Goal: Task Accomplishment & Management: Use online tool/utility

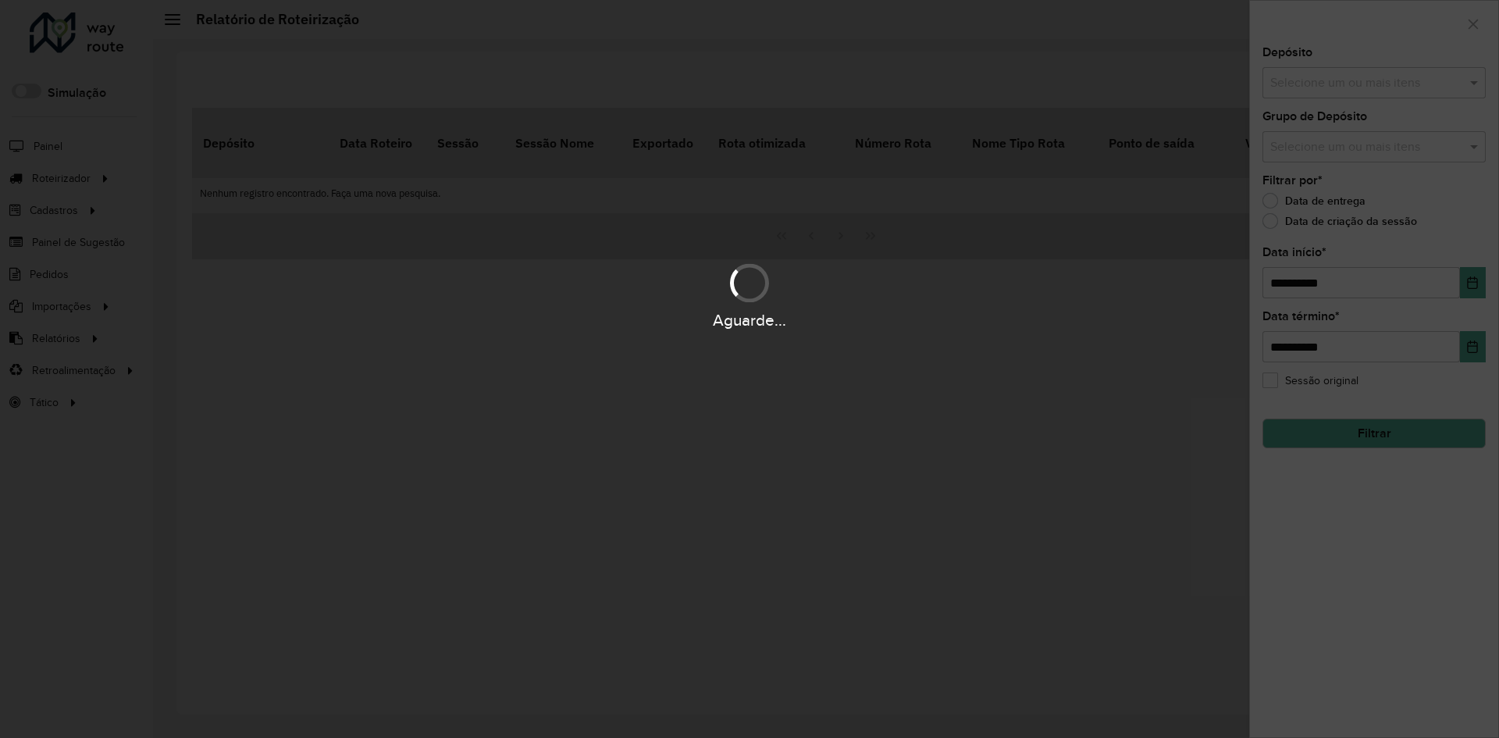
click at [823, 174] on div "Aguarde..." at bounding box center [749, 369] width 1499 height 738
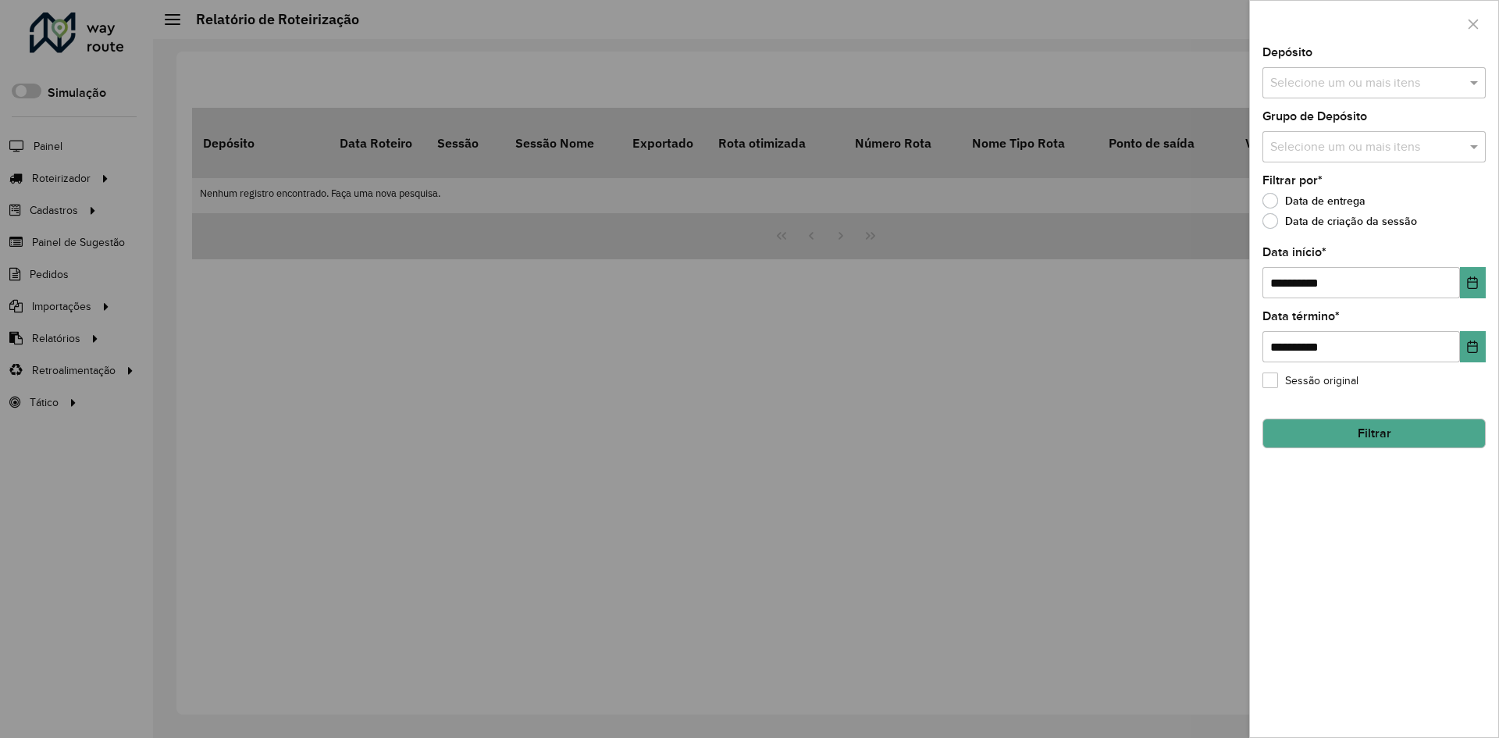
click at [96, 173] on div at bounding box center [749, 369] width 1499 height 738
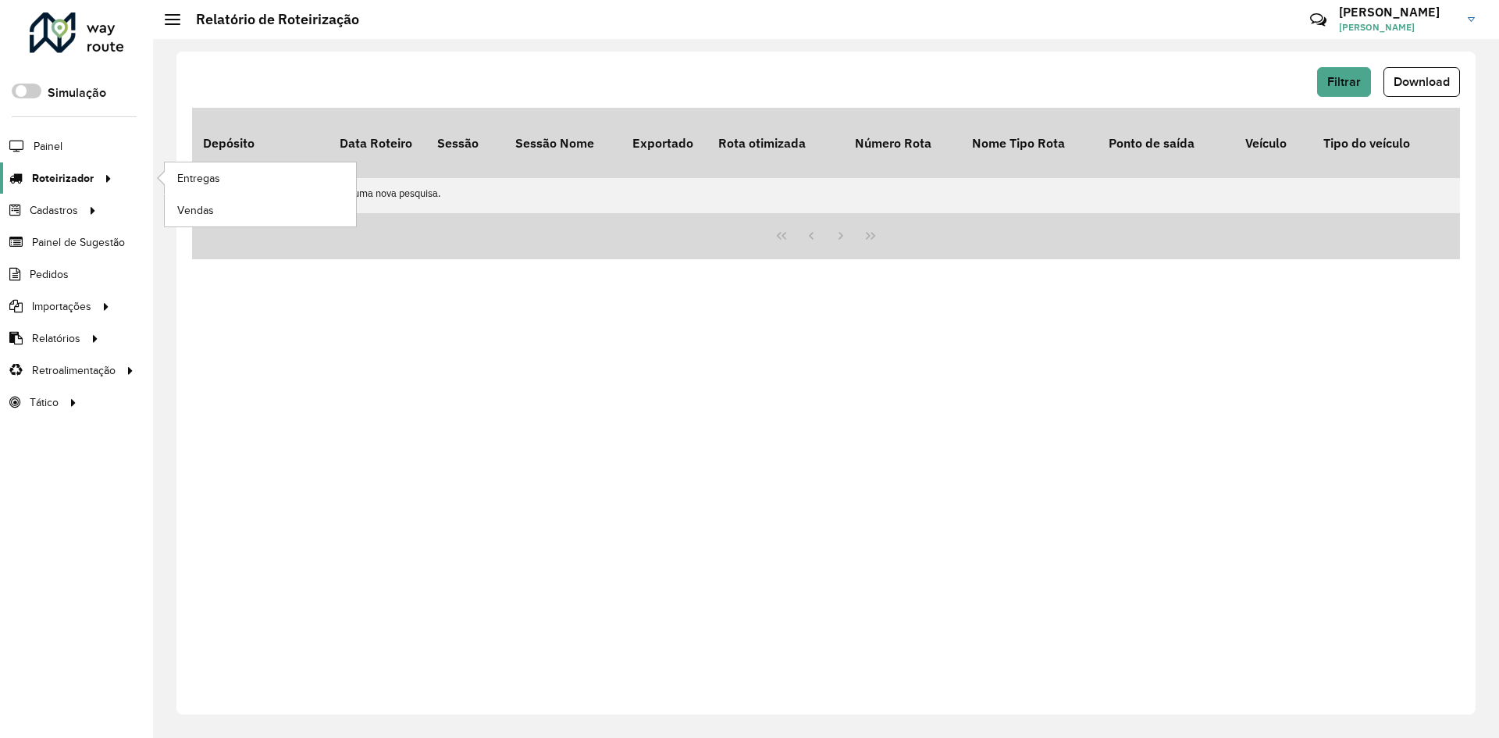
click at [96, 181] on div at bounding box center [105, 178] width 23 height 16
click at [230, 173] on link "Entregas" at bounding box center [260, 177] width 191 height 31
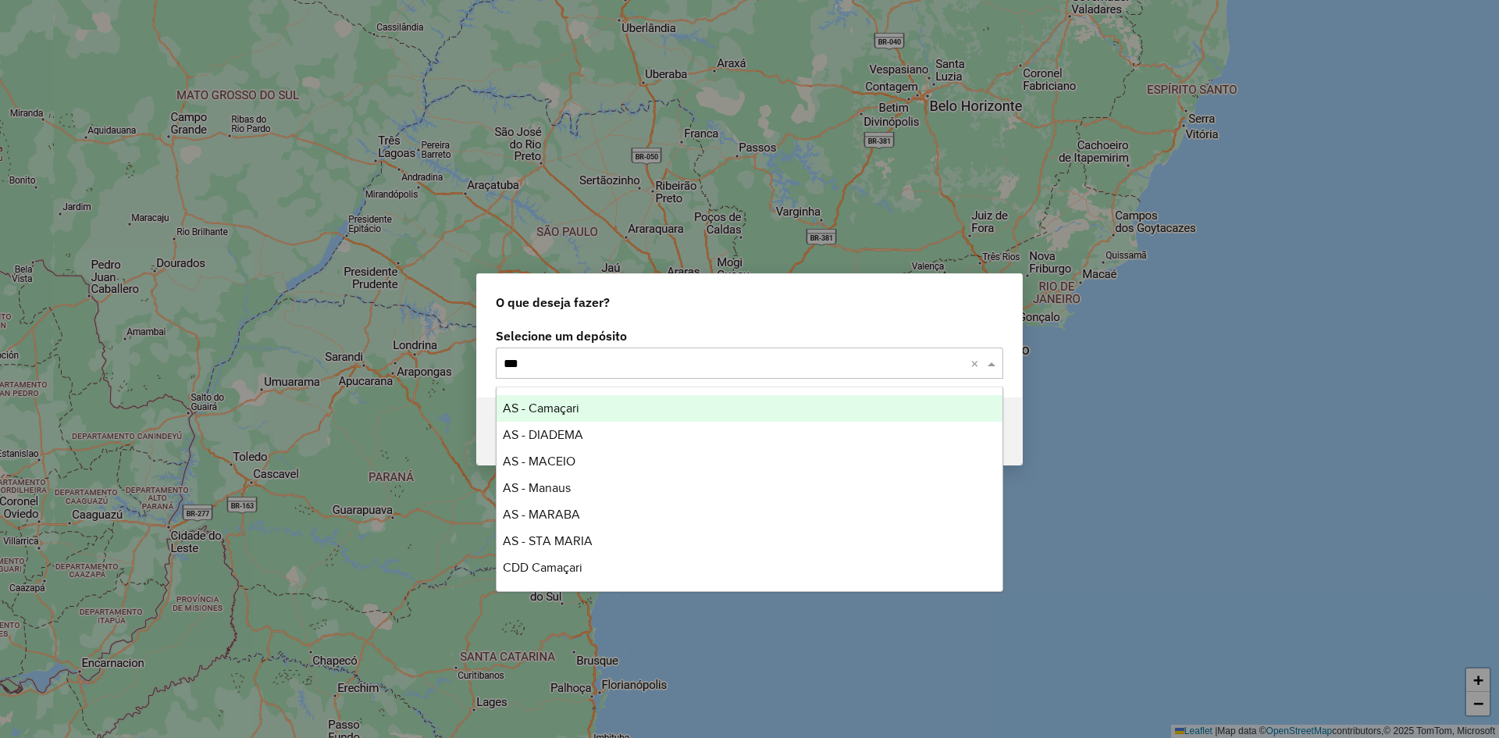
type input "****"
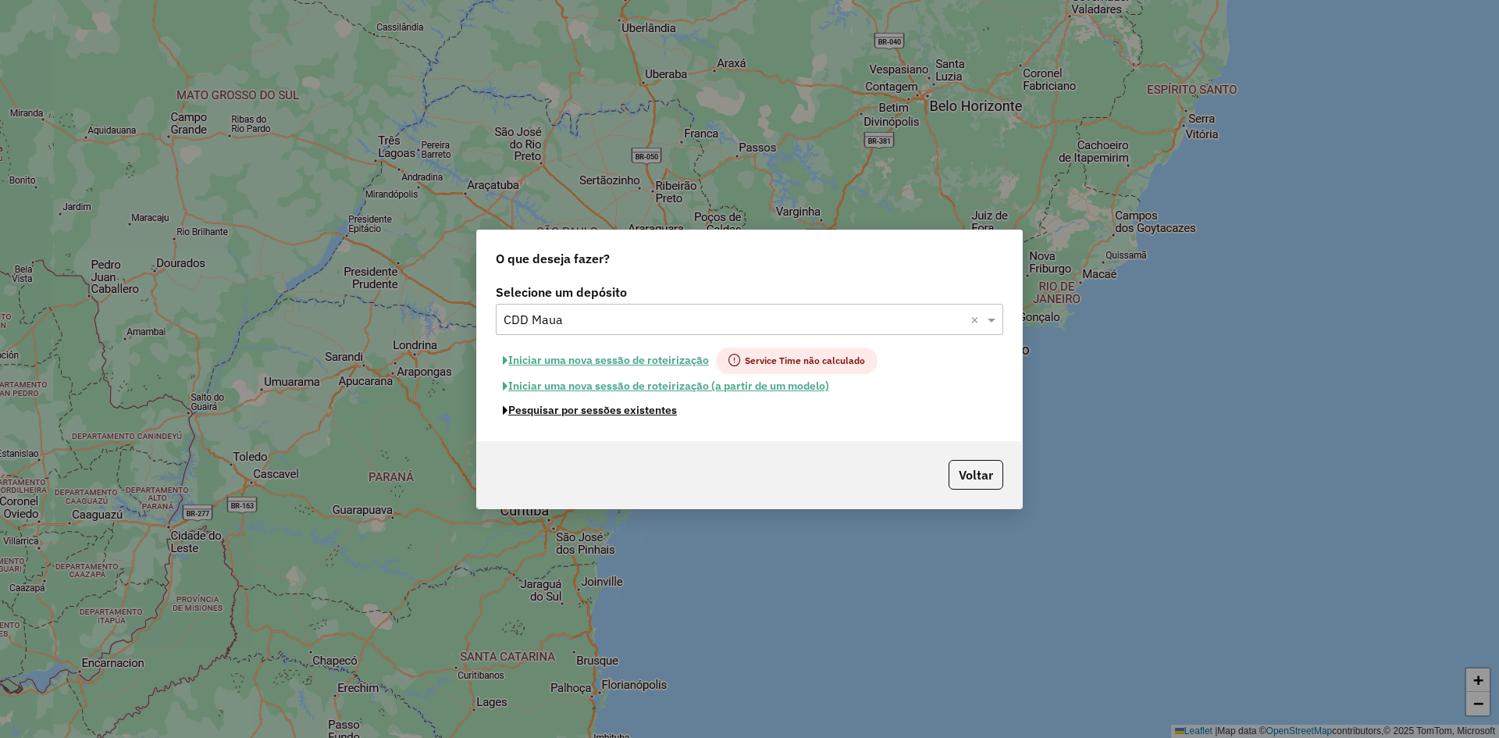
click at [640, 409] on button "Pesquisar por sessões existentes" at bounding box center [590, 410] width 188 height 24
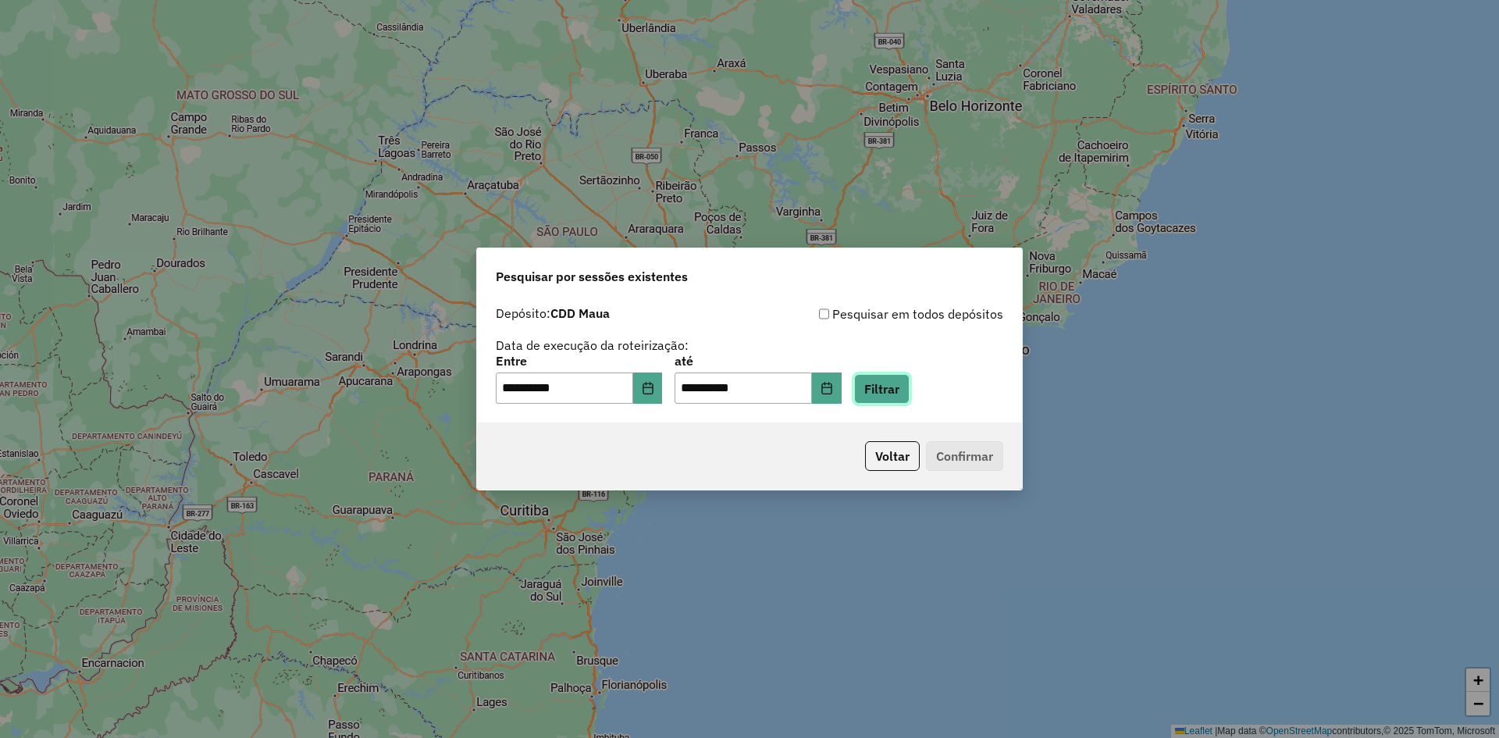
click at [910, 390] on button "Filtrar" at bounding box center [881, 389] width 55 height 30
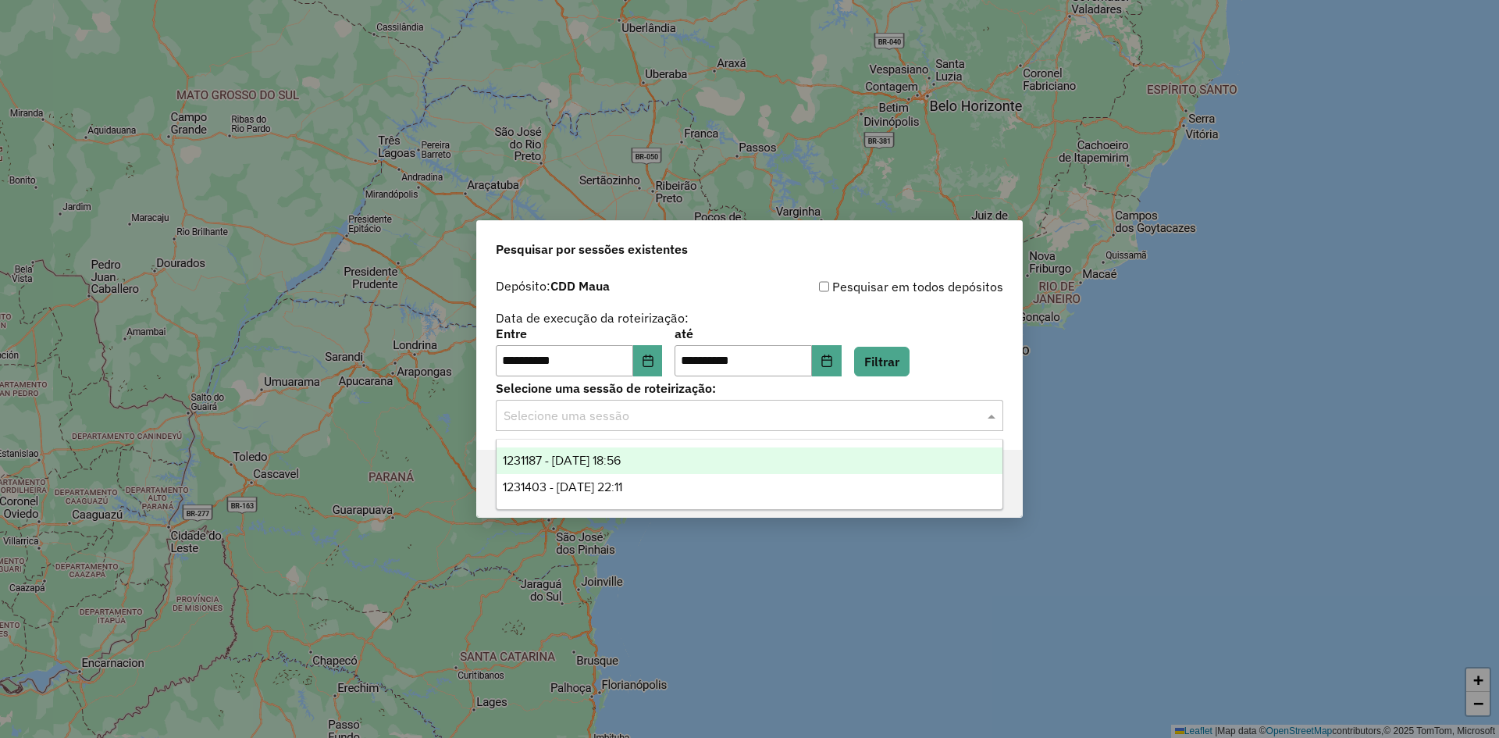
click at [743, 416] on input "text" at bounding box center [734, 416] width 461 height 19
click at [708, 457] on div "1231187 - 19/08/2025 18:56" at bounding box center [750, 460] width 506 height 27
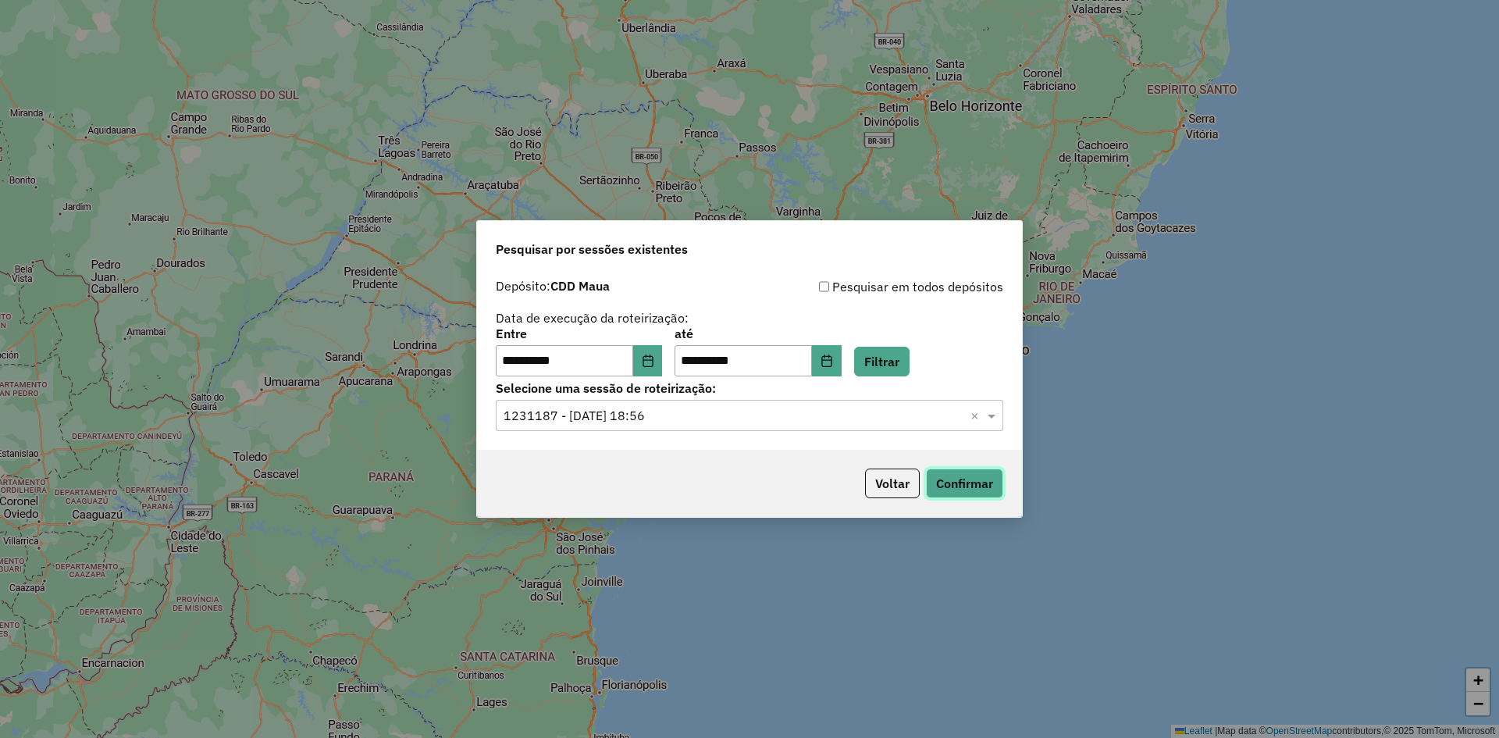
click at [972, 478] on button "Confirmar" at bounding box center [964, 484] width 77 height 30
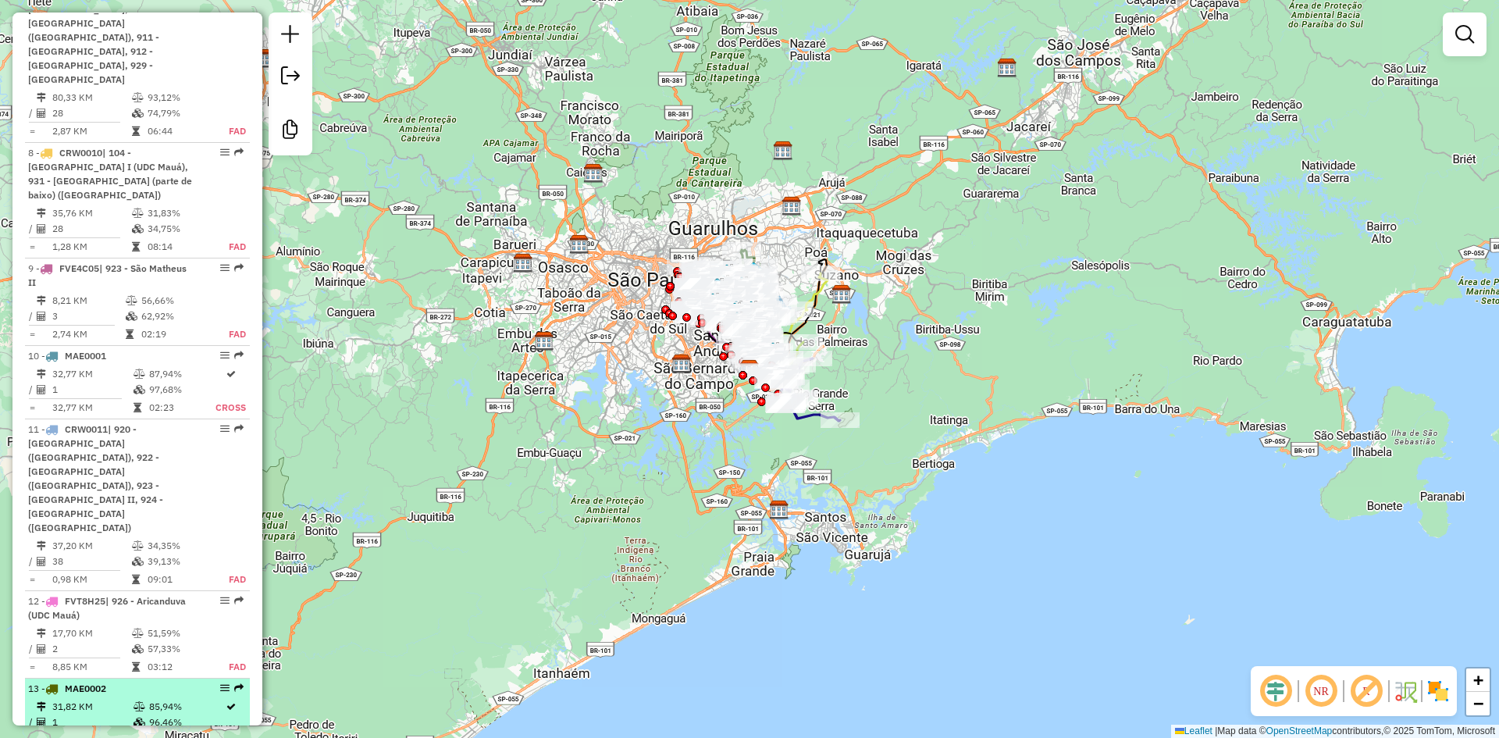
scroll to position [1562, 0]
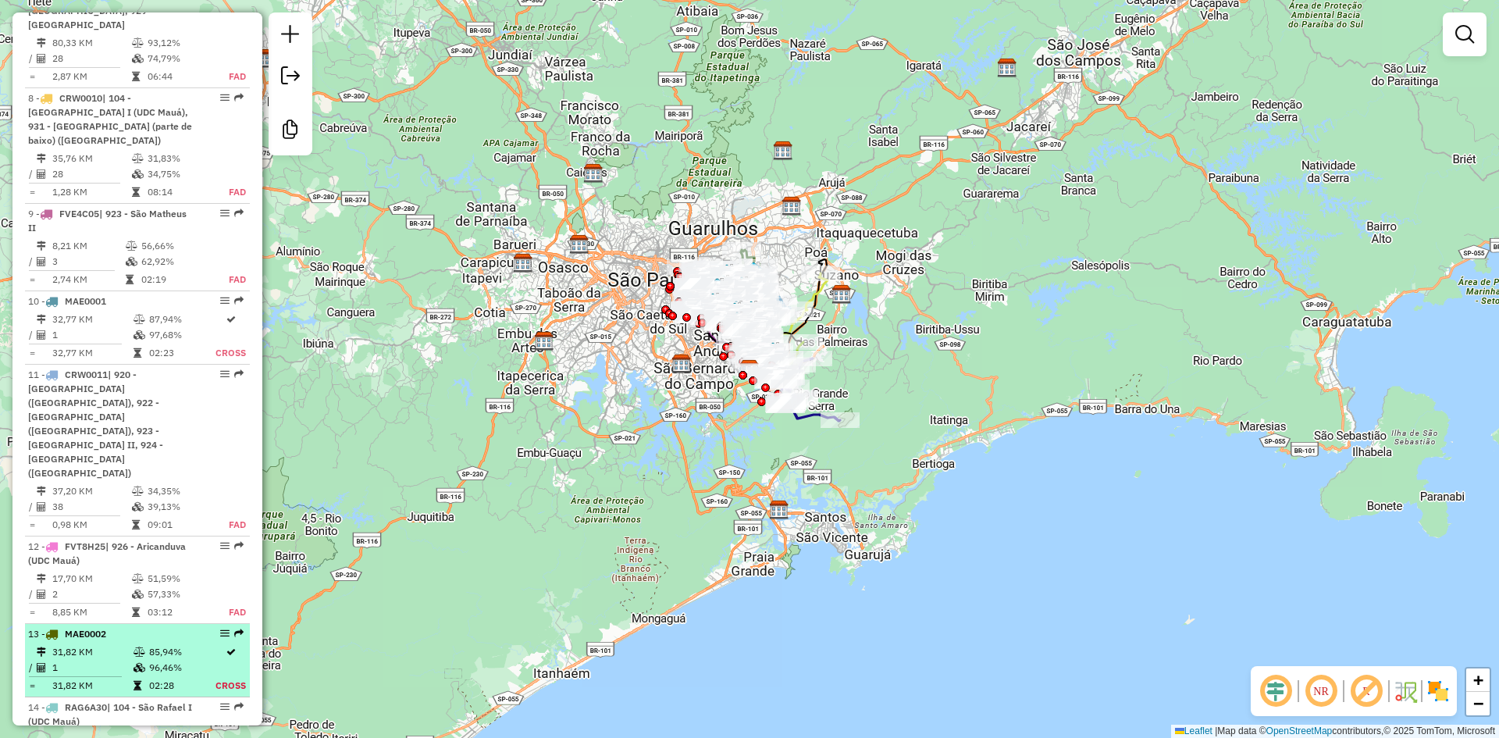
click at [163, 627] on div "13 - MAE0002" at bounding box center [111, 634] width 166 height 14
select select "**********"
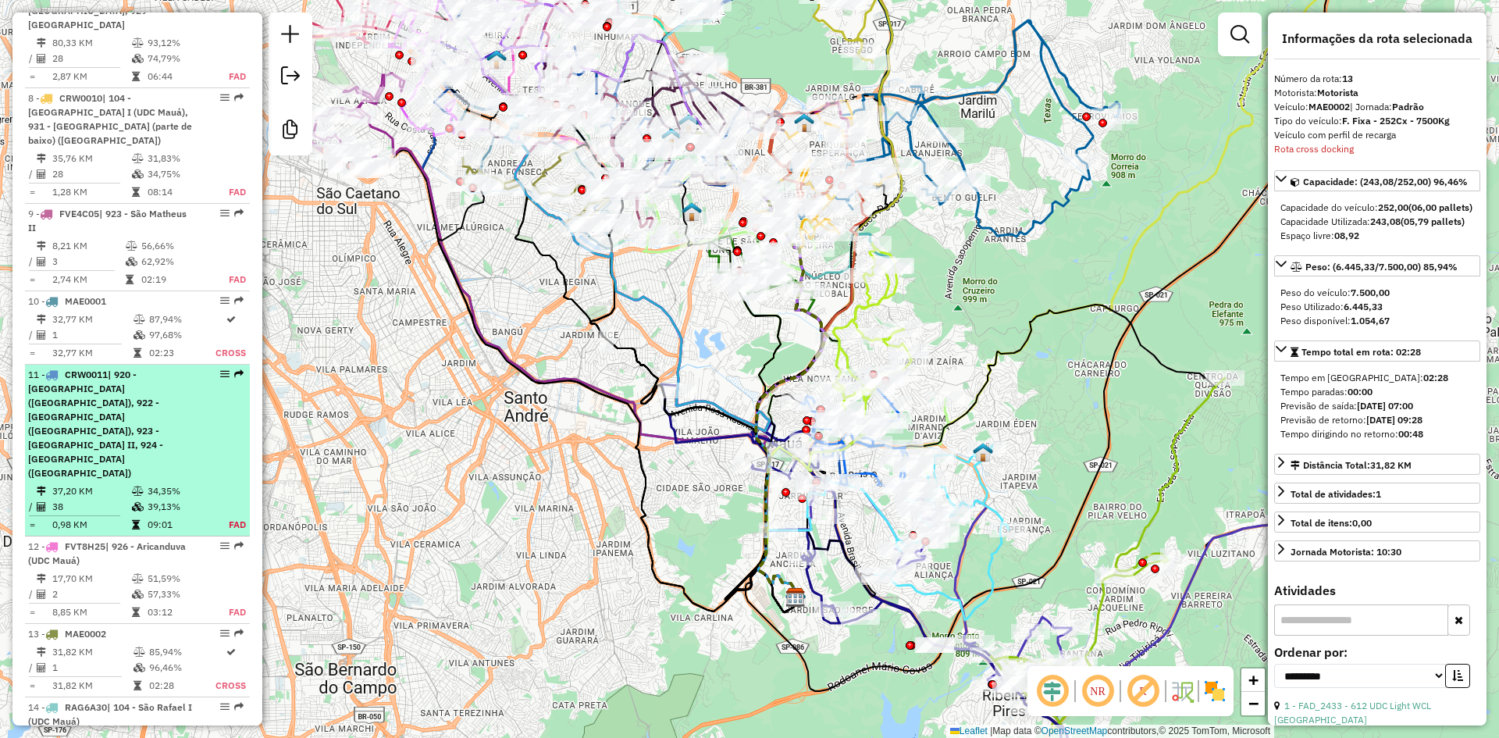
click at [141, 369] on span "| 920 - [GEOGRAPHIC_DATA] ([GEOGRAPHIC_DATA]), 922 - [GEOGRAPHIC_DATA] ([GEOGRA…" at bounding box center [95, 424] width 135 height 110
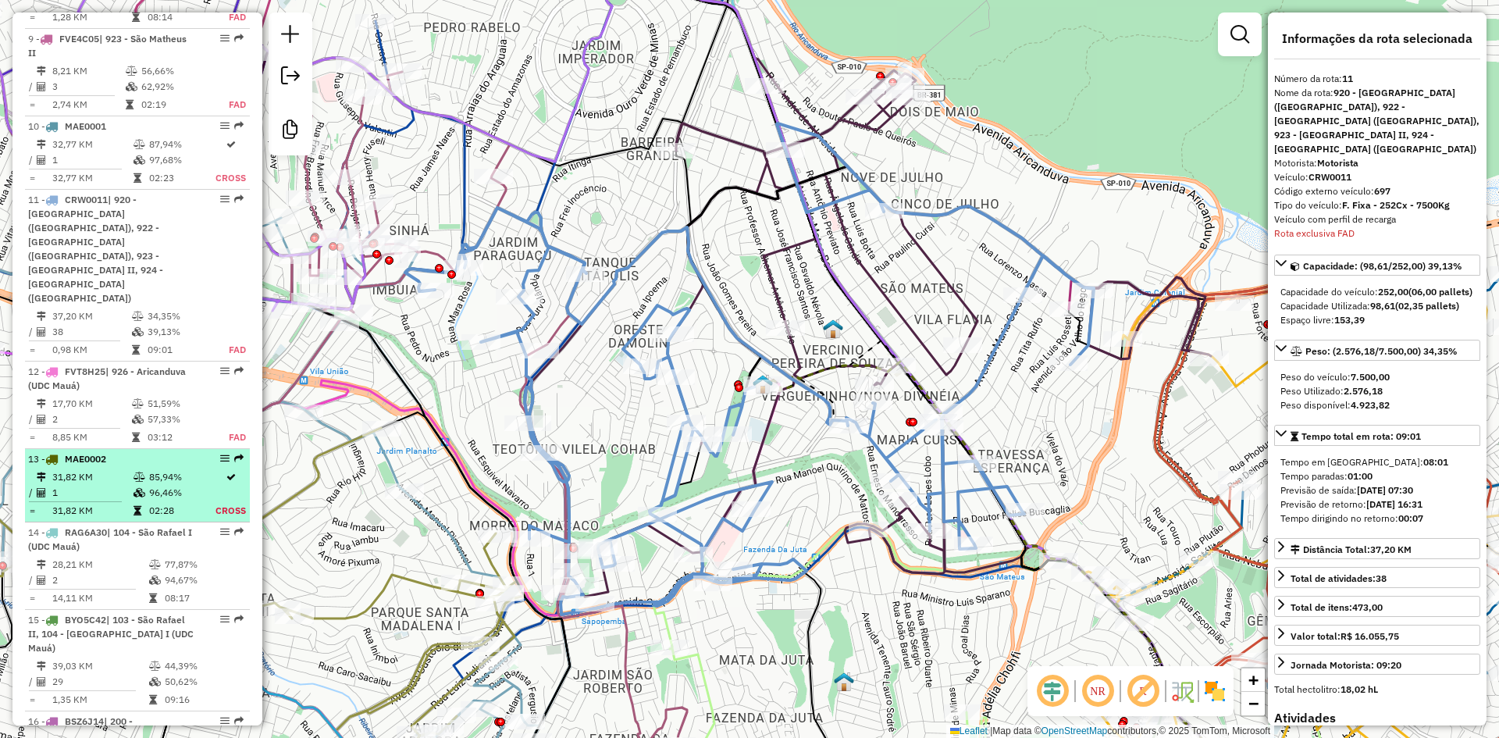
scroll to position [1745, 0]
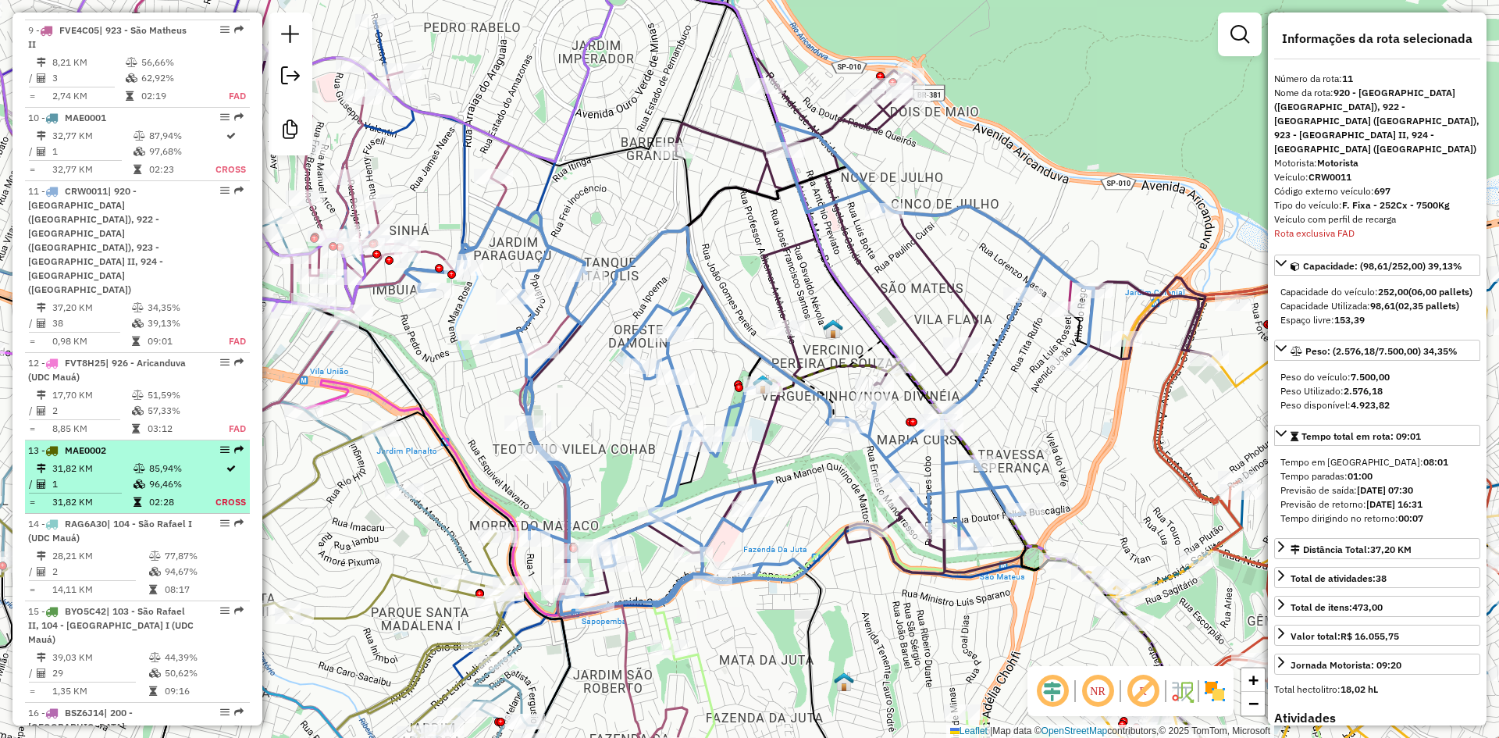
click at [137, 444] on div "13 - MAE0002" at bounding box center [111, 451] width 166 height 14
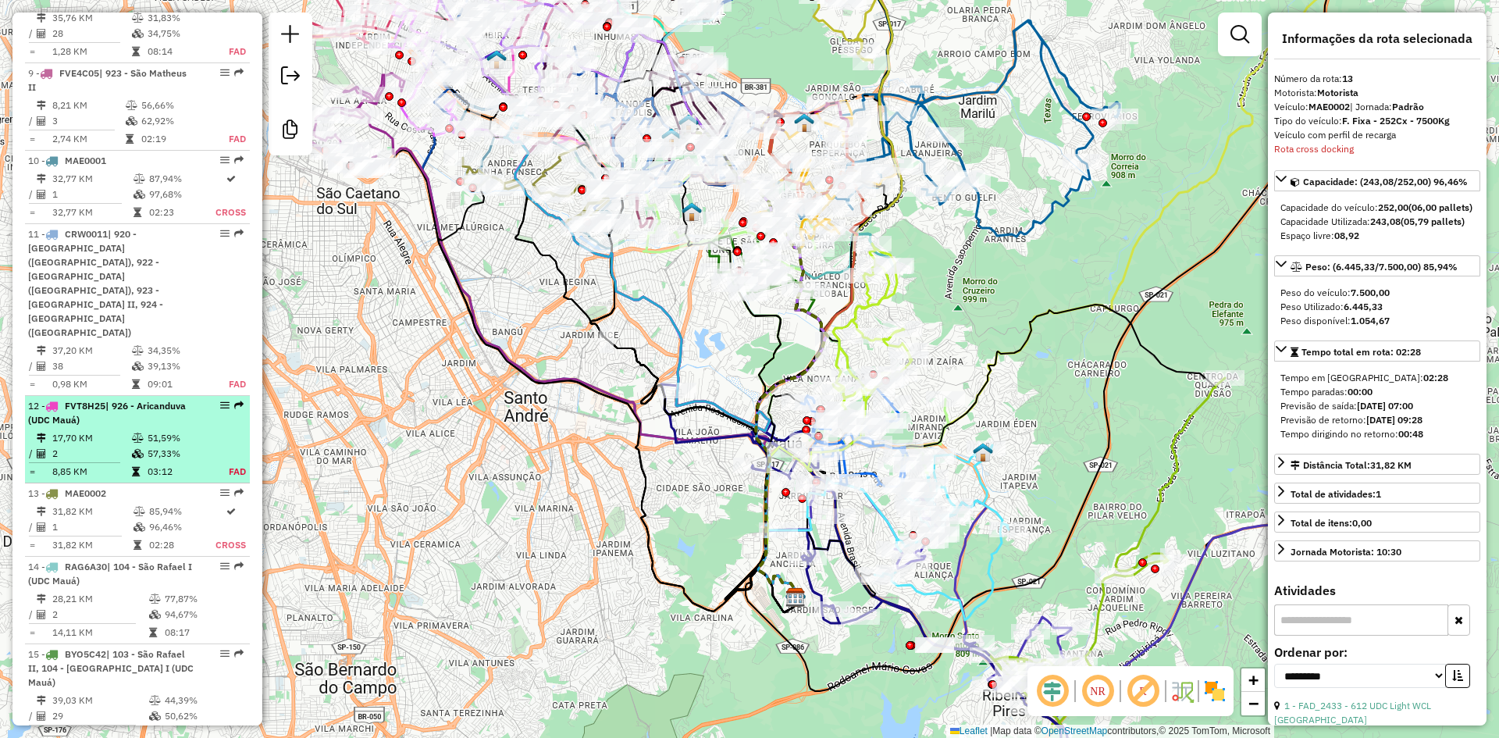
scroll to position [1667, 0]
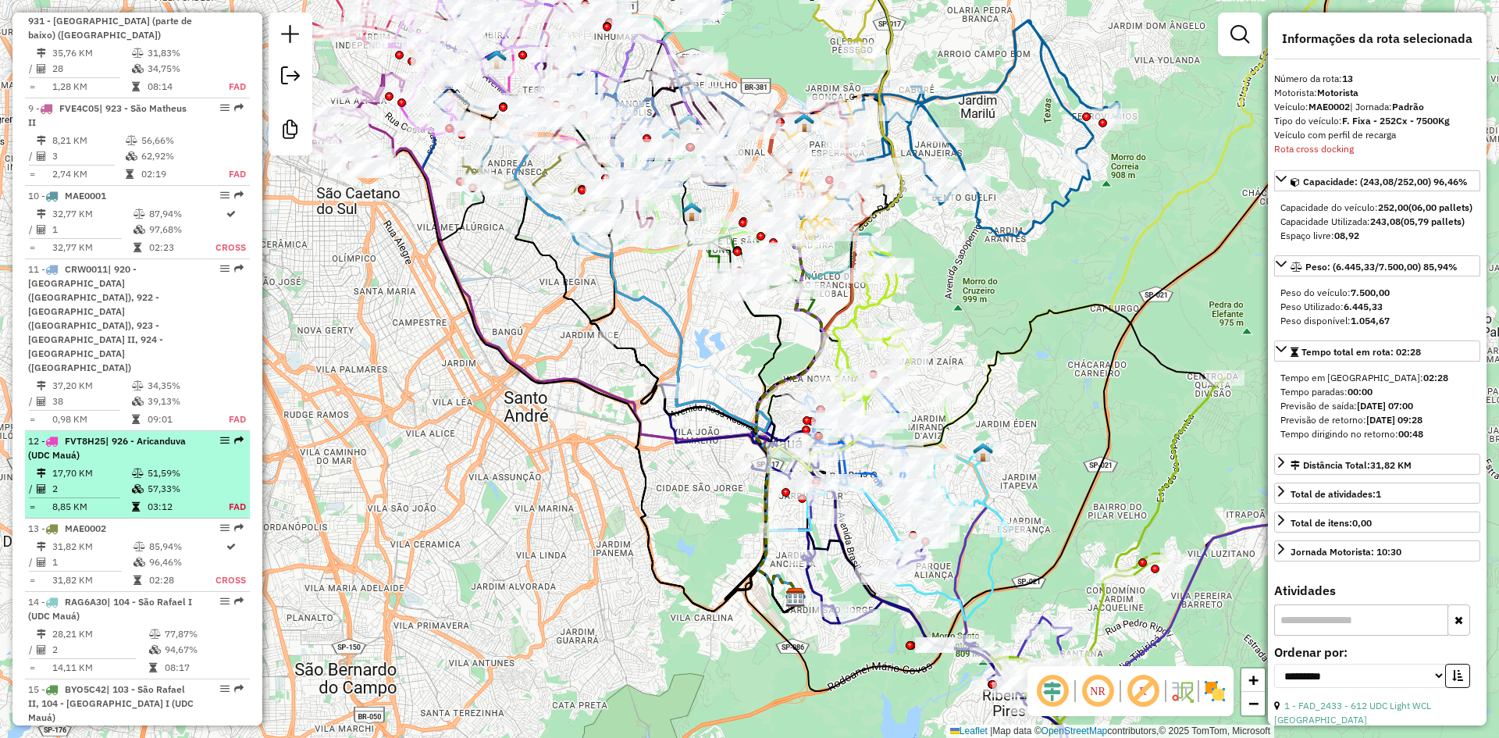
click at [138, 434] on div "12 - FVT8H25 | 926 - [GEOGRAPHIC_DATA] (UDC Mauá)" at bounding box center [111, 448] width 166 height 28
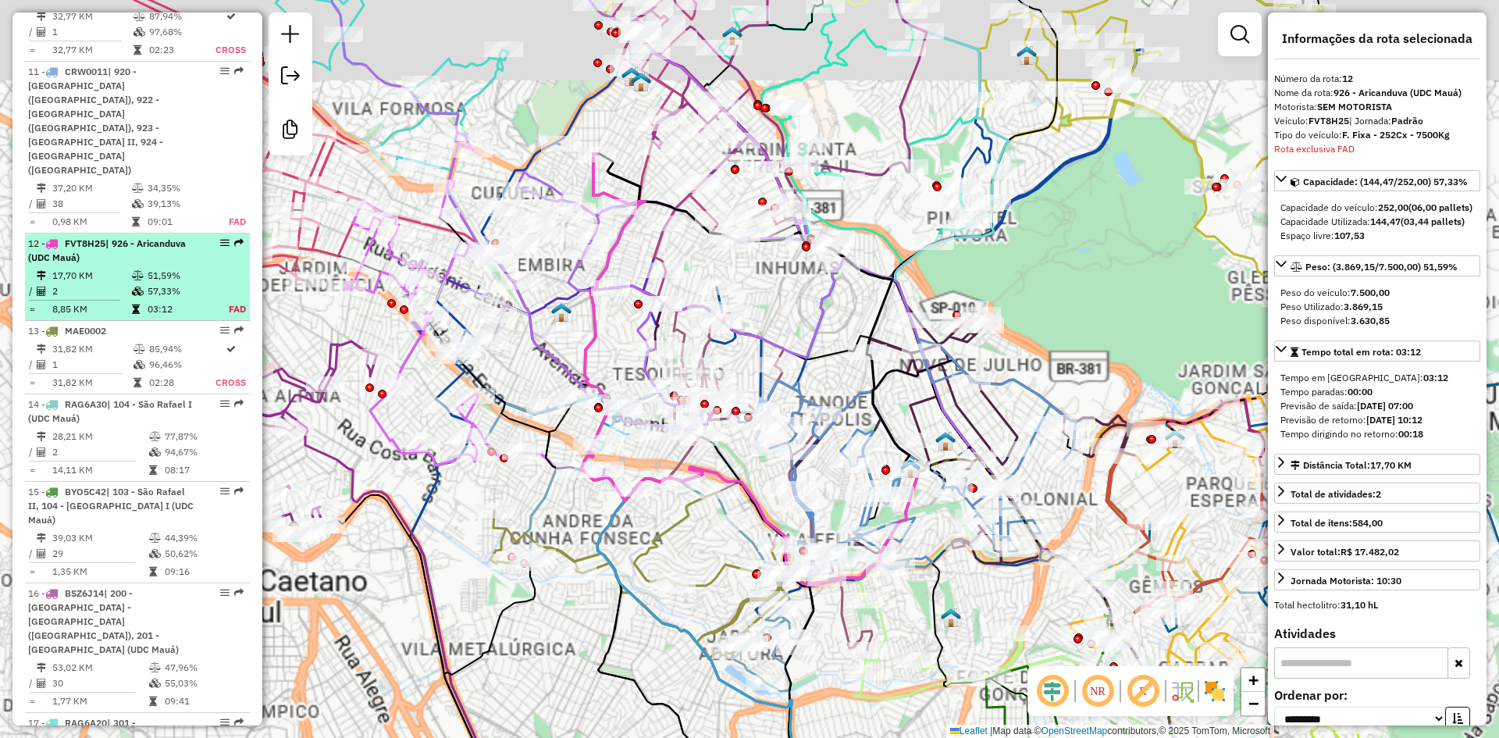
scroll to position [1875, 0]
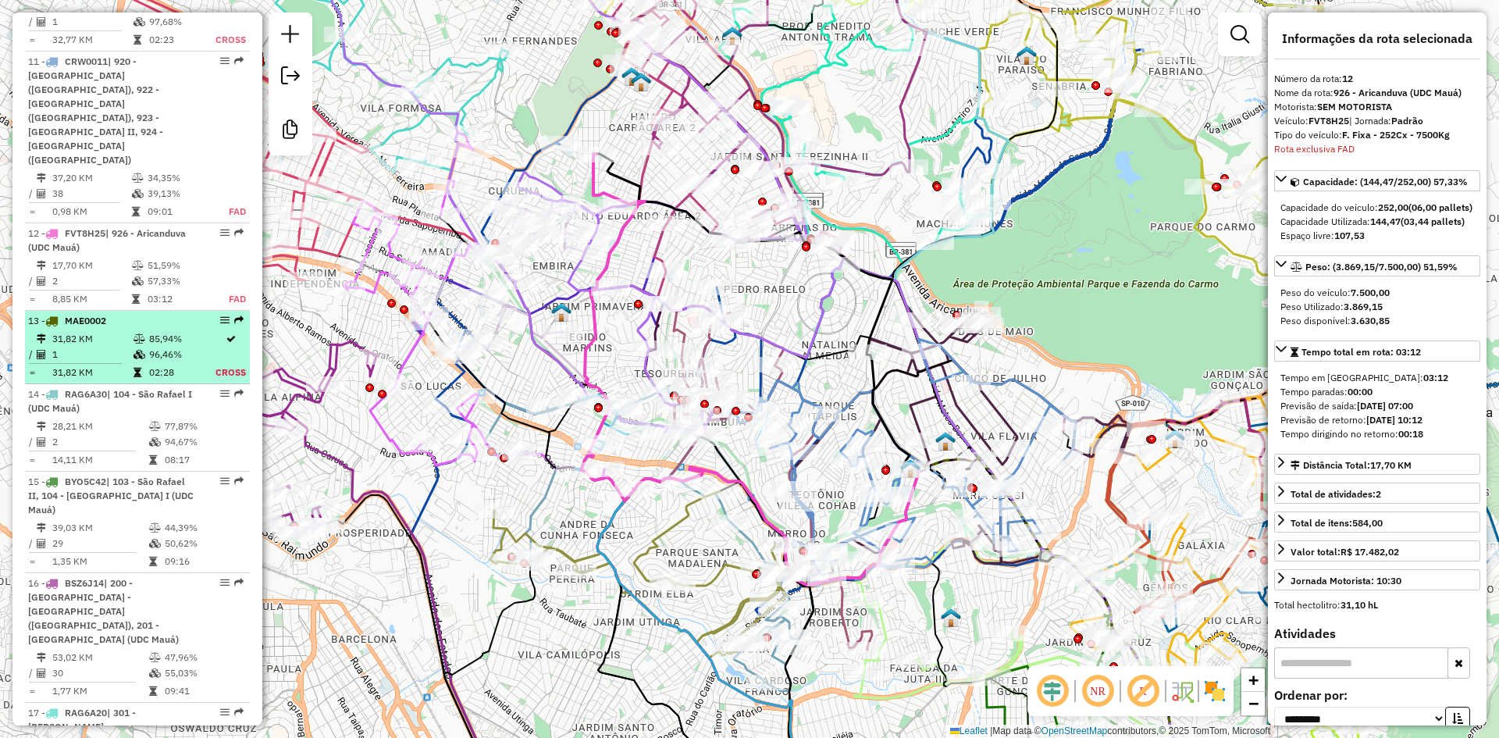
click at [161, 347] on td "96,46%" at bounding box center [181, 355] width 66 height 16
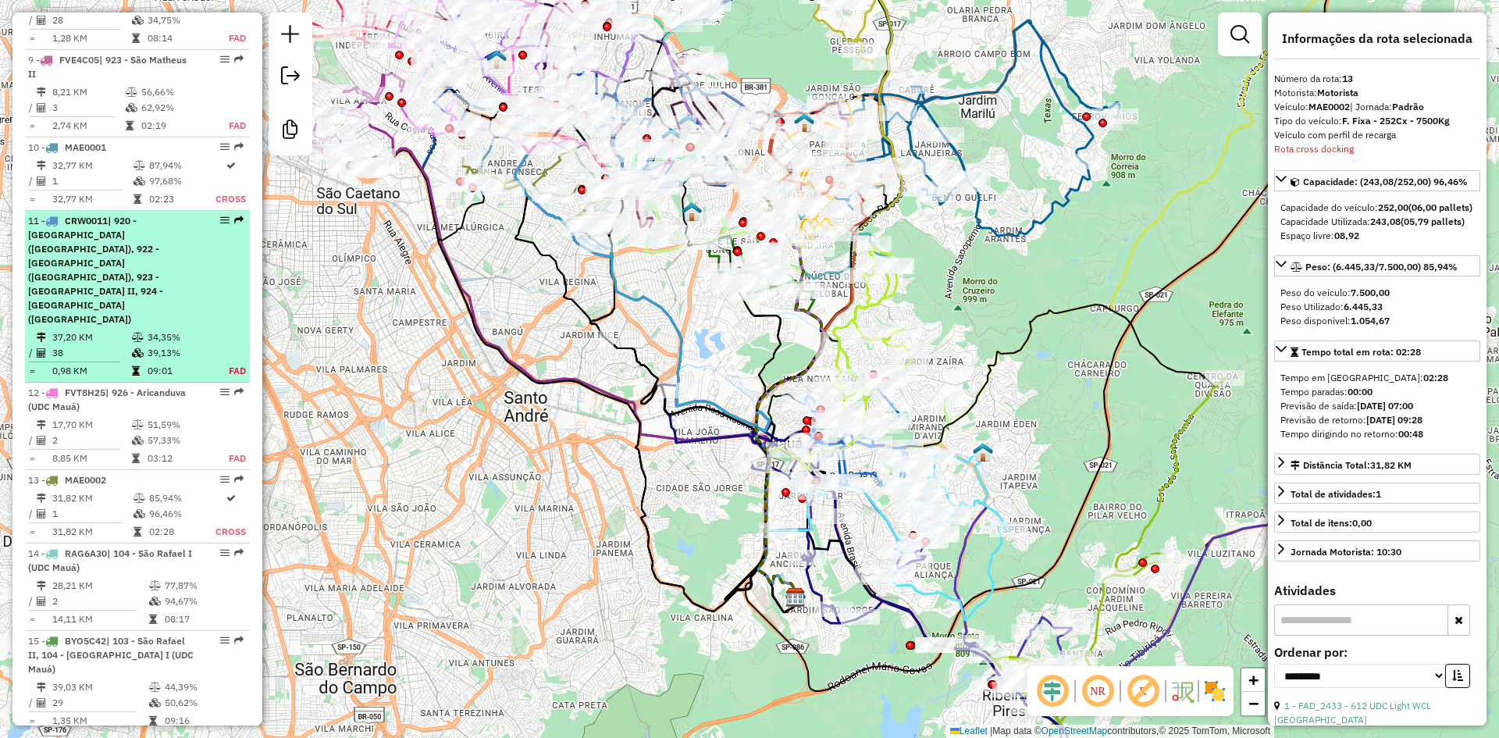
scroll to position [1641, 0]
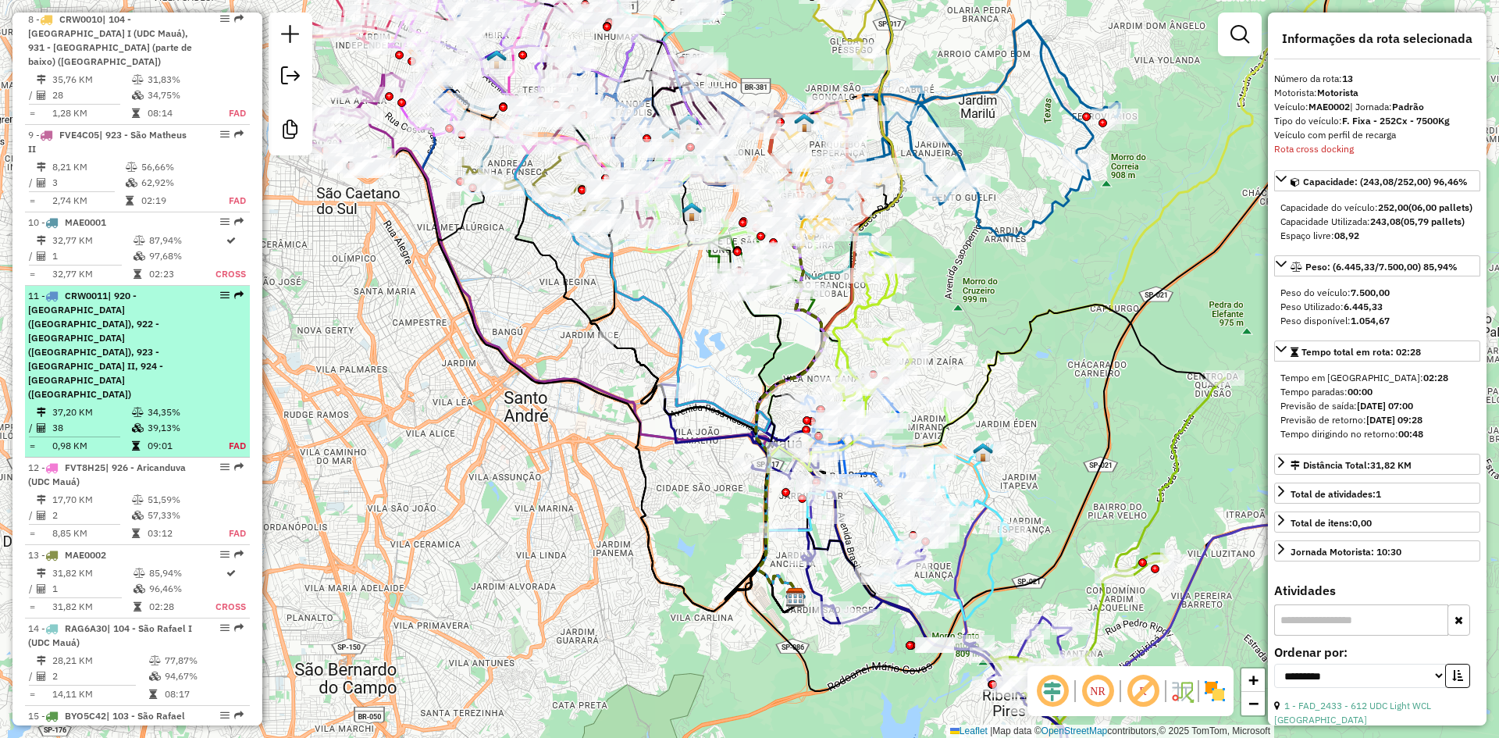
click at [137, 290] on span "| 920 - [GEOGRAPHIC_DATA] ([GEOGRAPHIC_DATA]), 922 - [GEOGRAPHIC_DATA] ([GEOGRA…" at bounding box center [95, 345] width 135 height 110
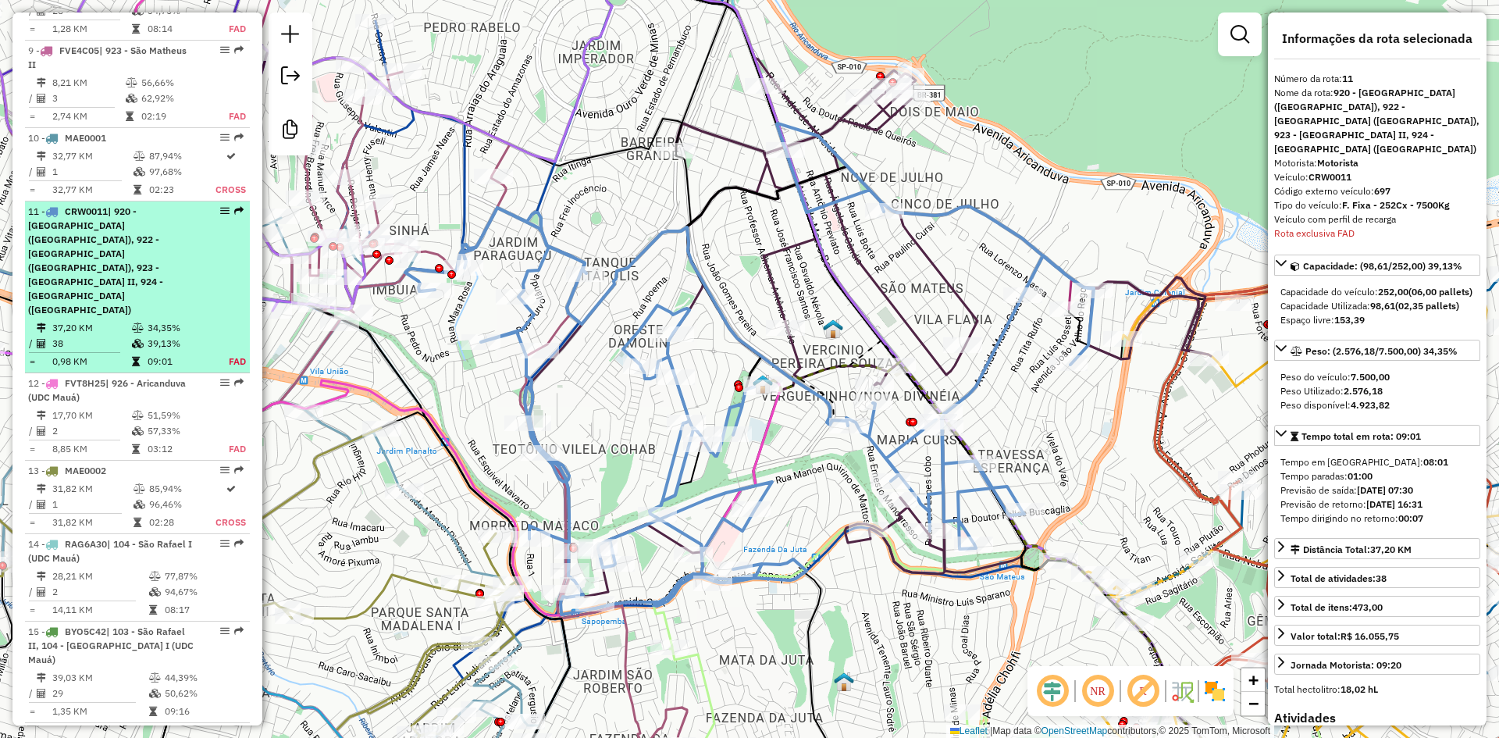
scroll to position [1745, 0]
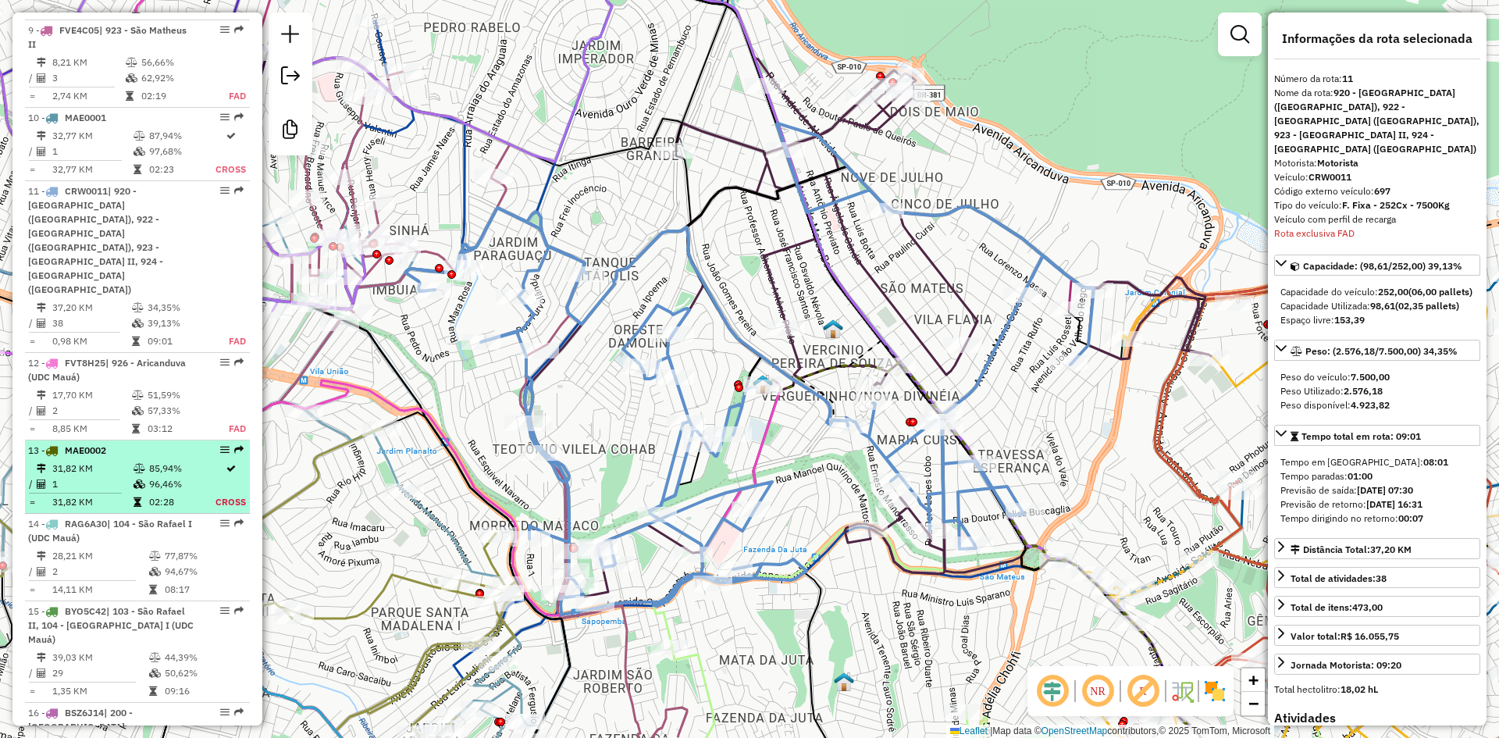
click at [109, 444] on div "13 - MAE0002" at bounding box center [111, 451] width 166 height 14
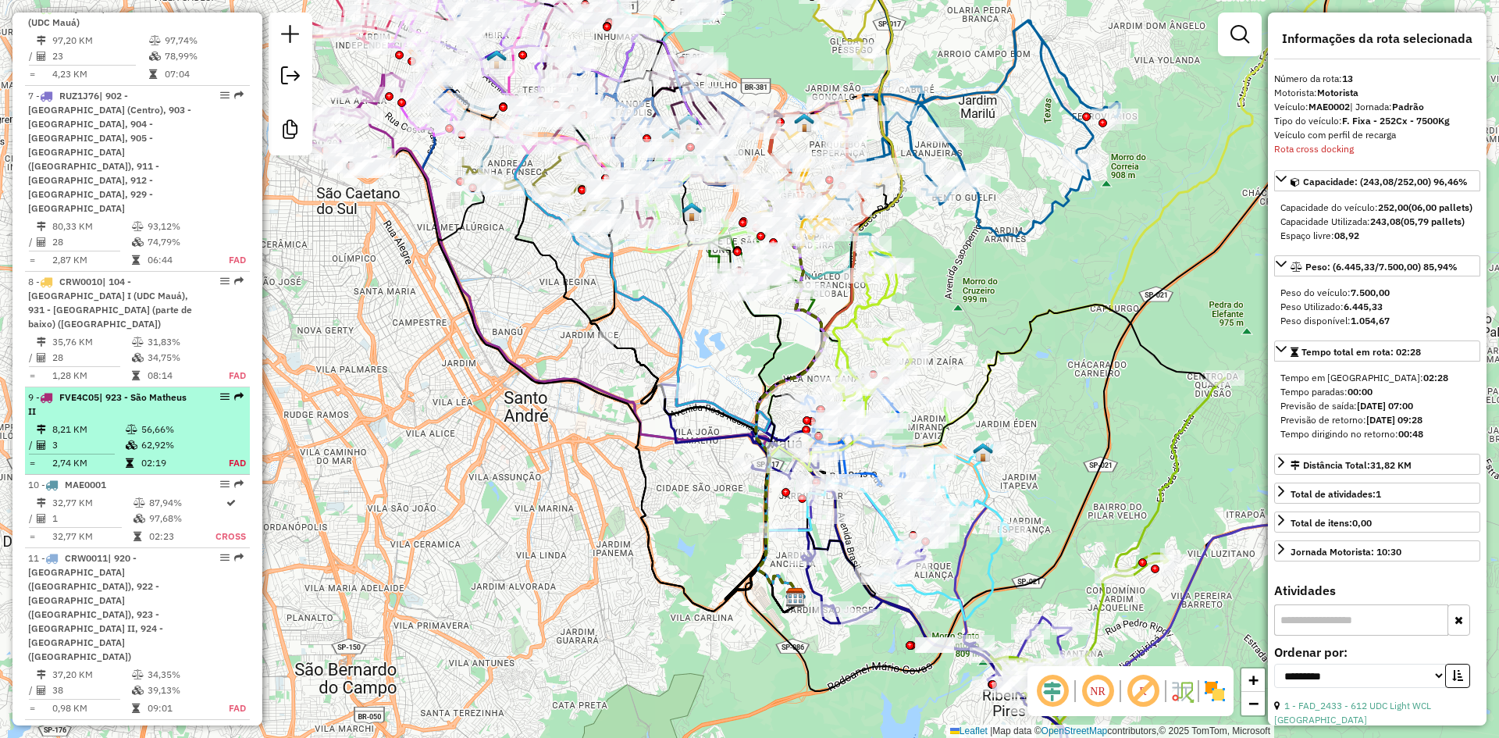
scroll to position [1355, 0]
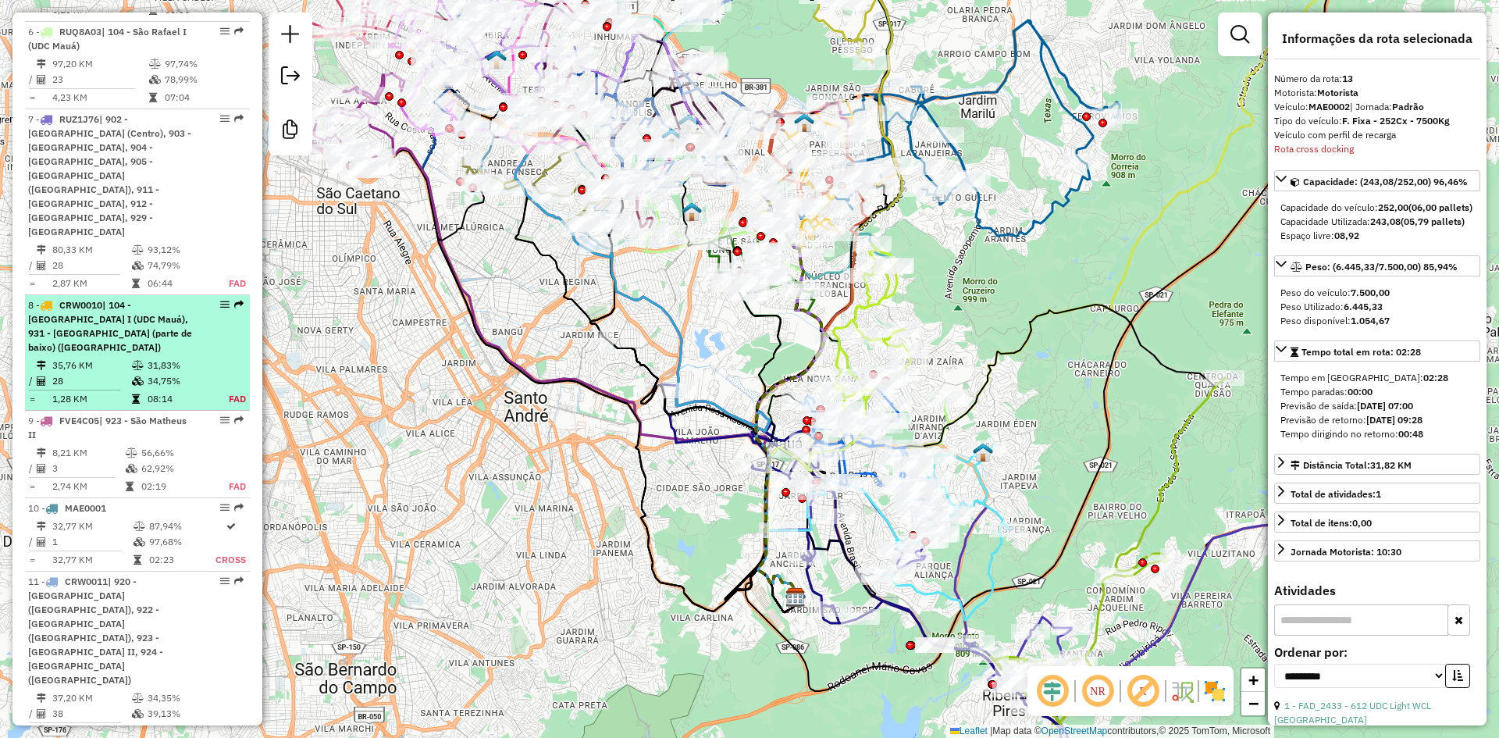
click at [140, 361] on icon at bounding box center [138, 365] width 12 height 9
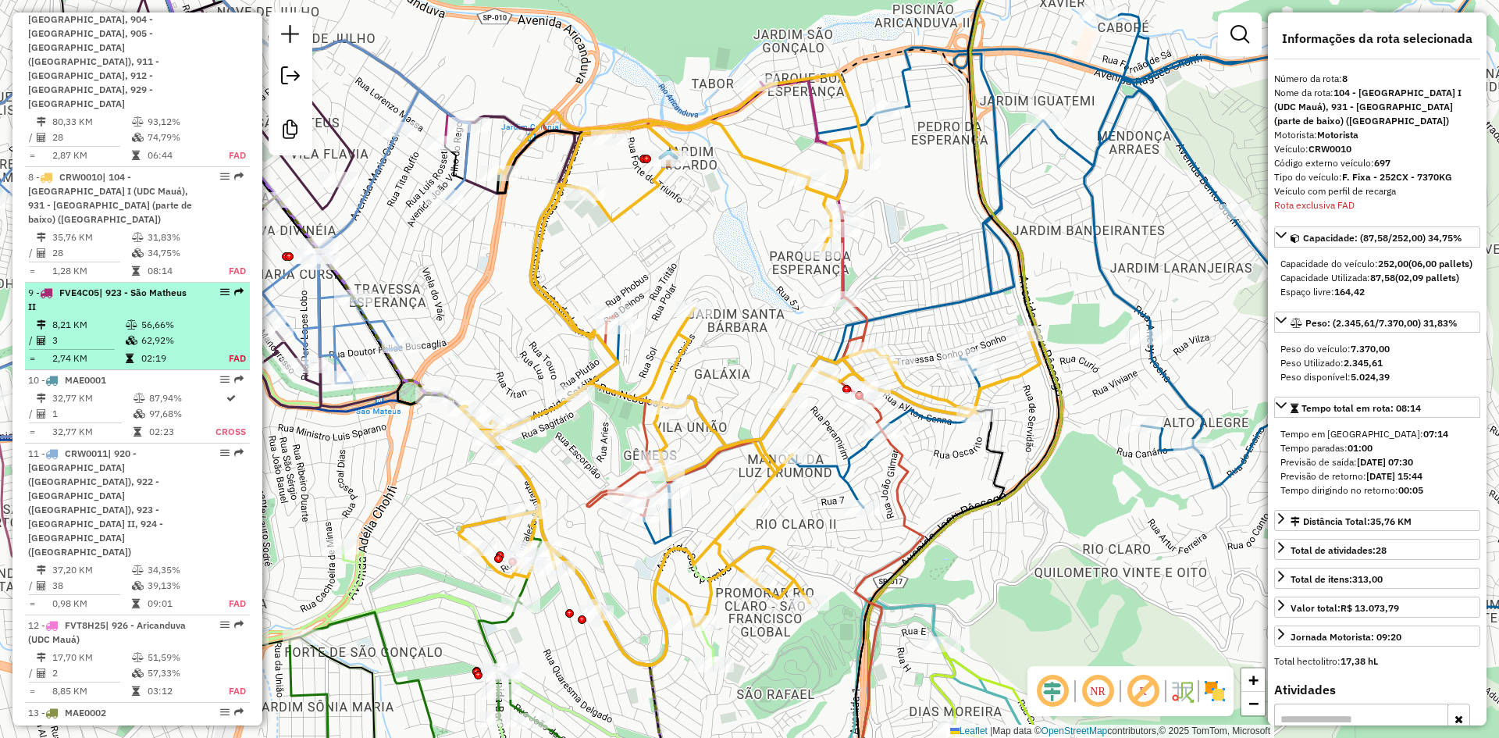
scroll to position [1327, 0]
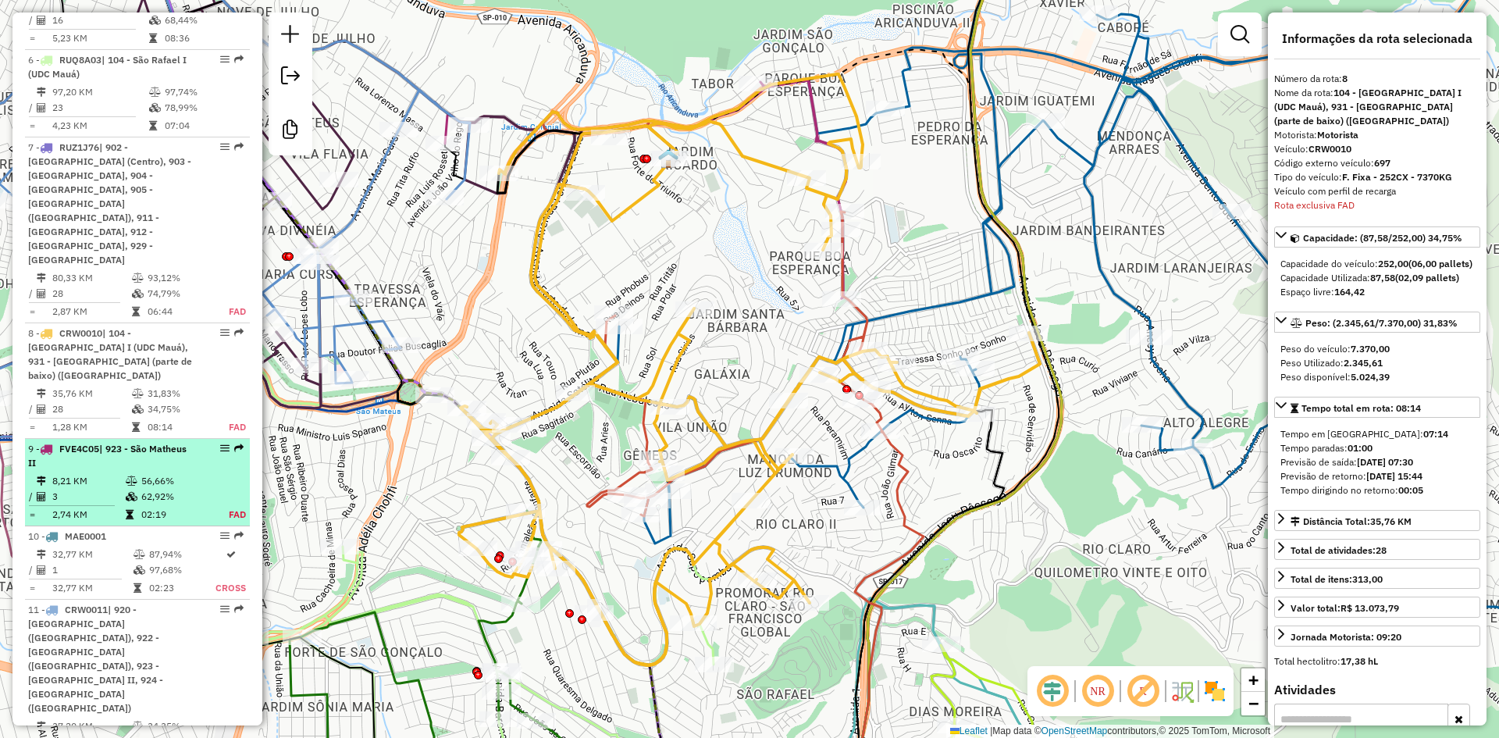
click at [109, 443] on span "| 923 - São Matheus II" at bounding box center [107, 456] width 159 height 26
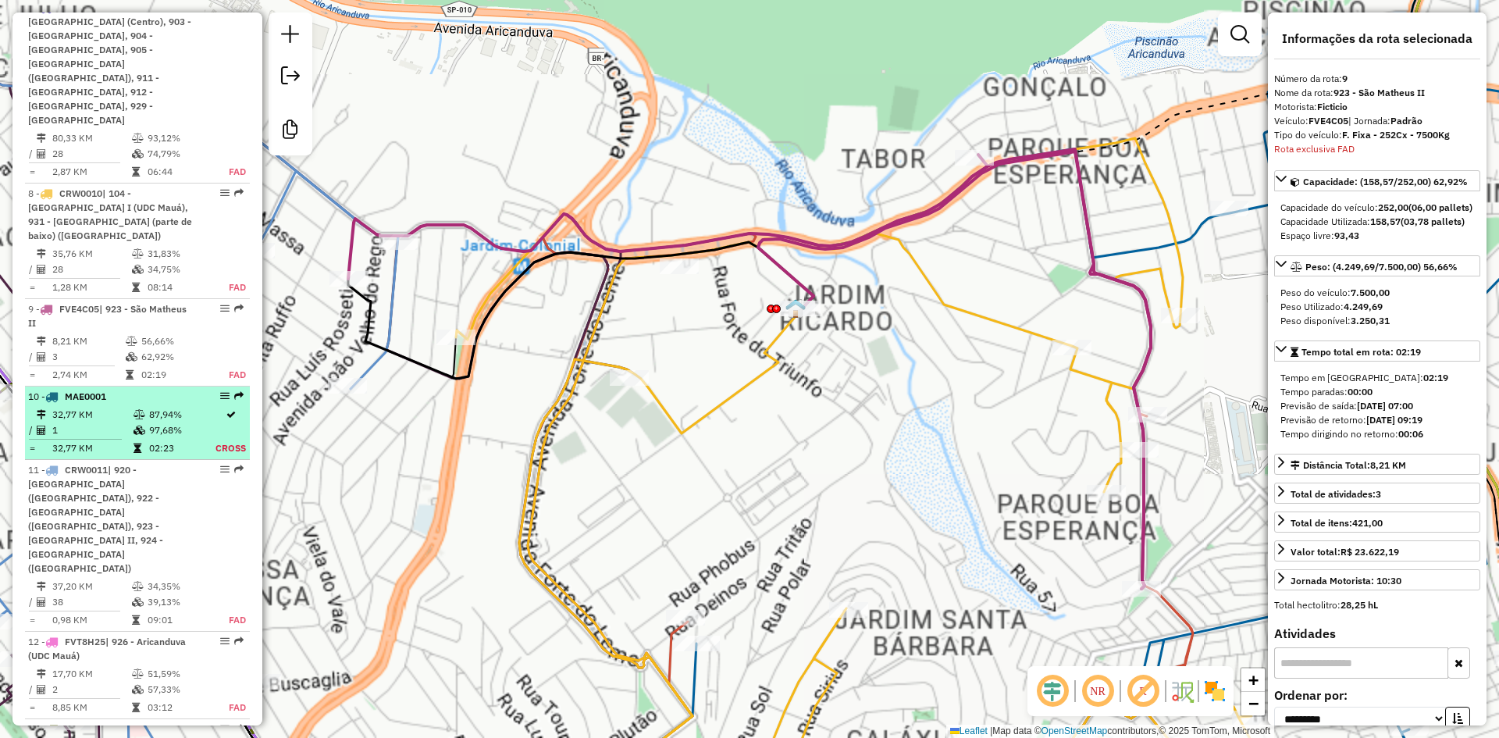
scroll to position [1428, 0]
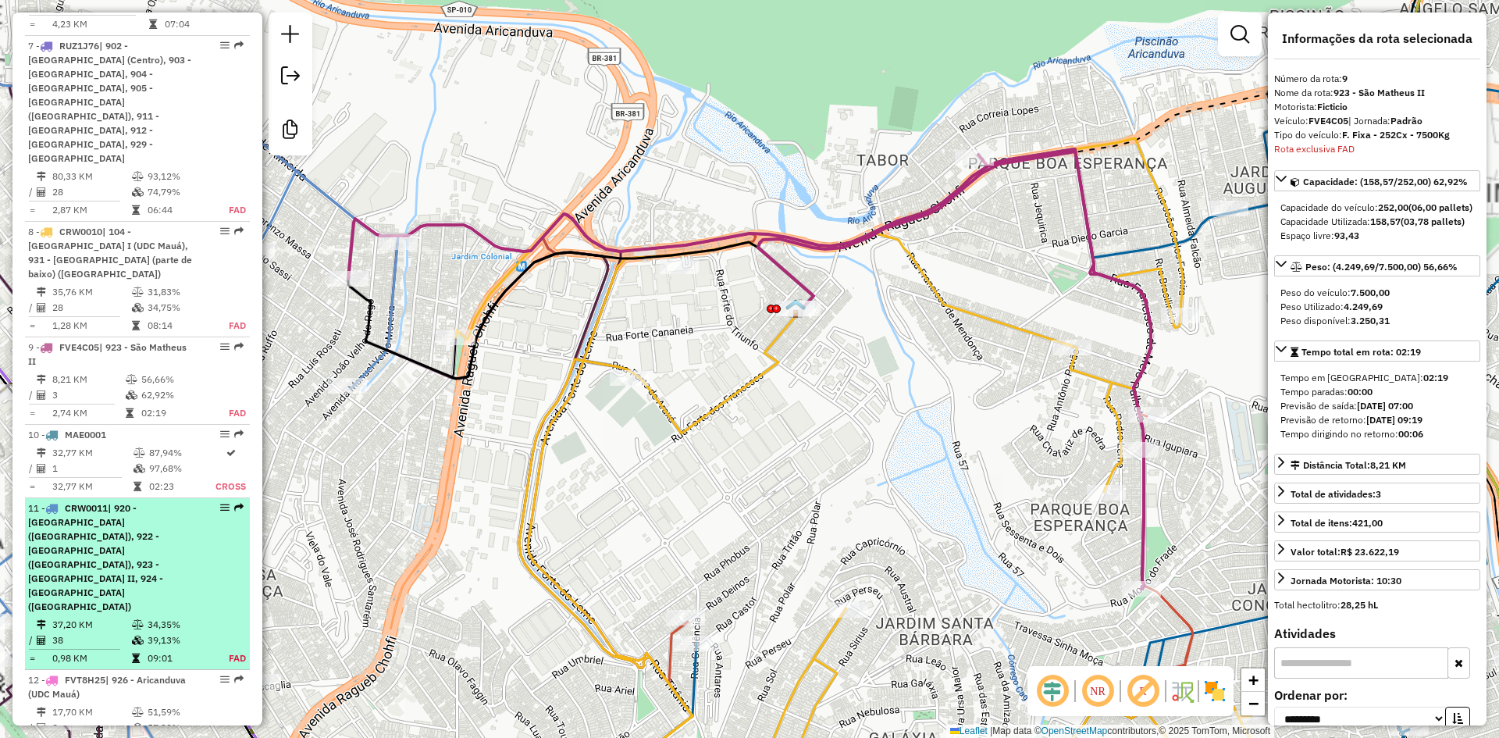
click at [142, 502] on span "| 920 - [GEOGRAPHIC_DATA] ([GEOGRAPHIC_DATA]), 922 - [GEOGRAPHIC_DATA] ([GEOGRA…" at bounding box center [95, 557] width 135 height 110
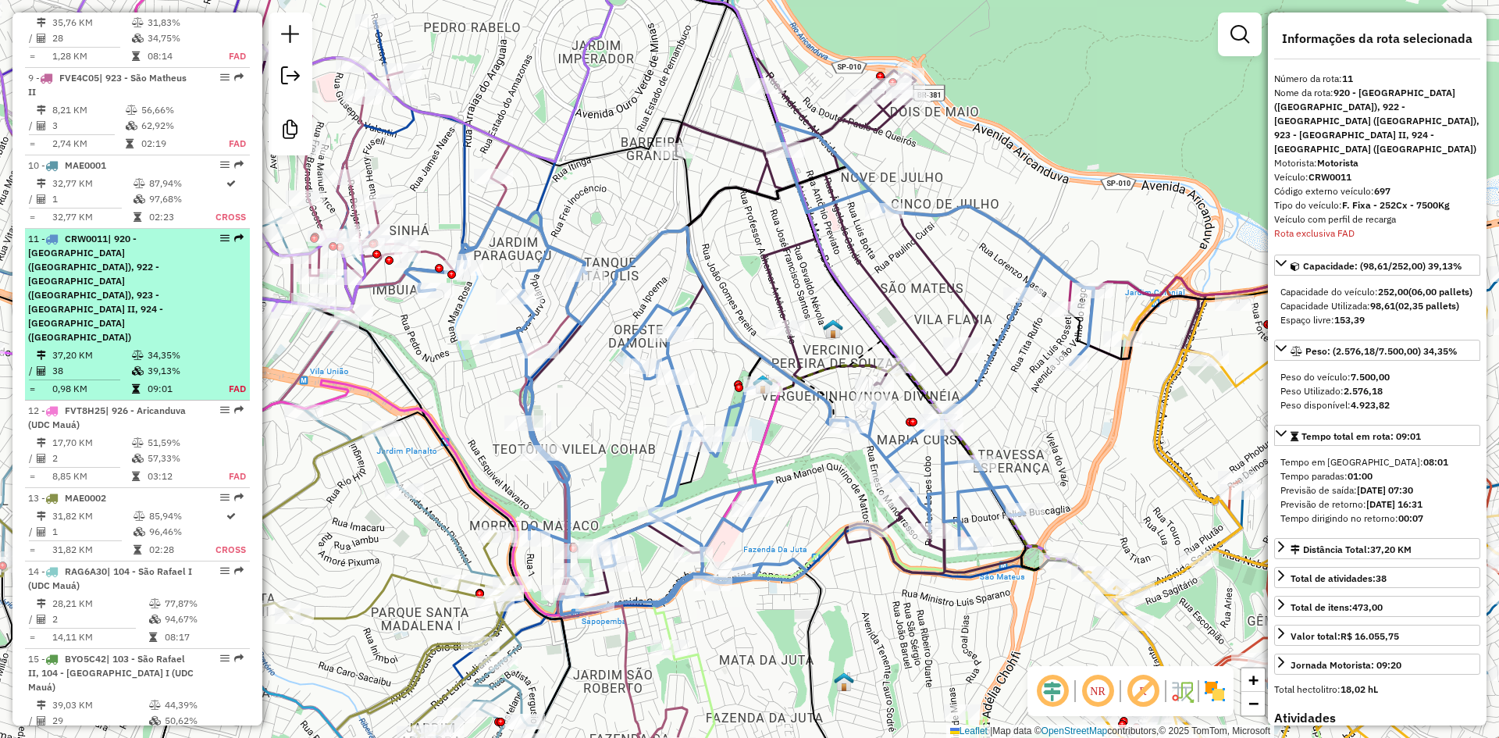
scroll to position [1745, 0]
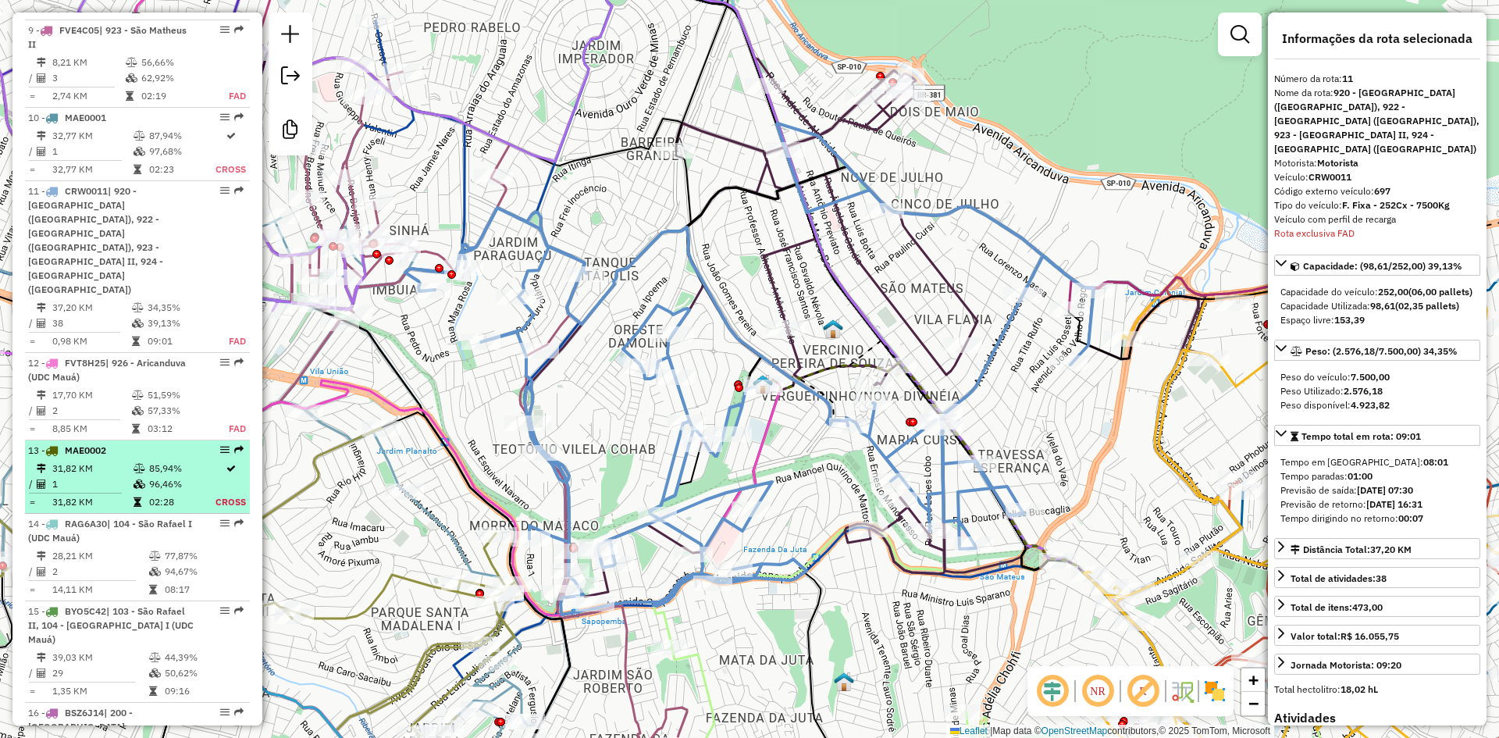
click at [142, 461] on td at bounding box center [141, 469] width 16 height 16
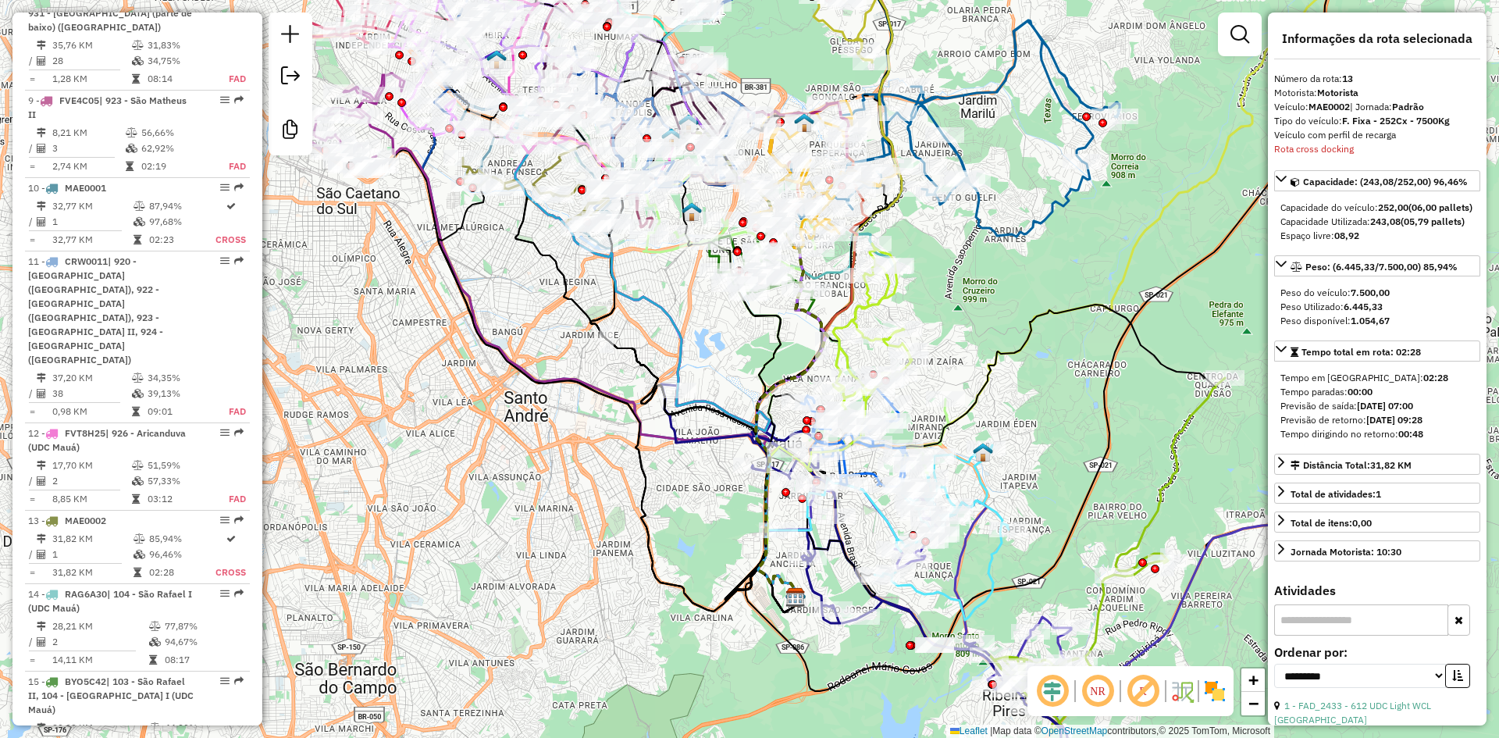
scroll to position [1667, 0]
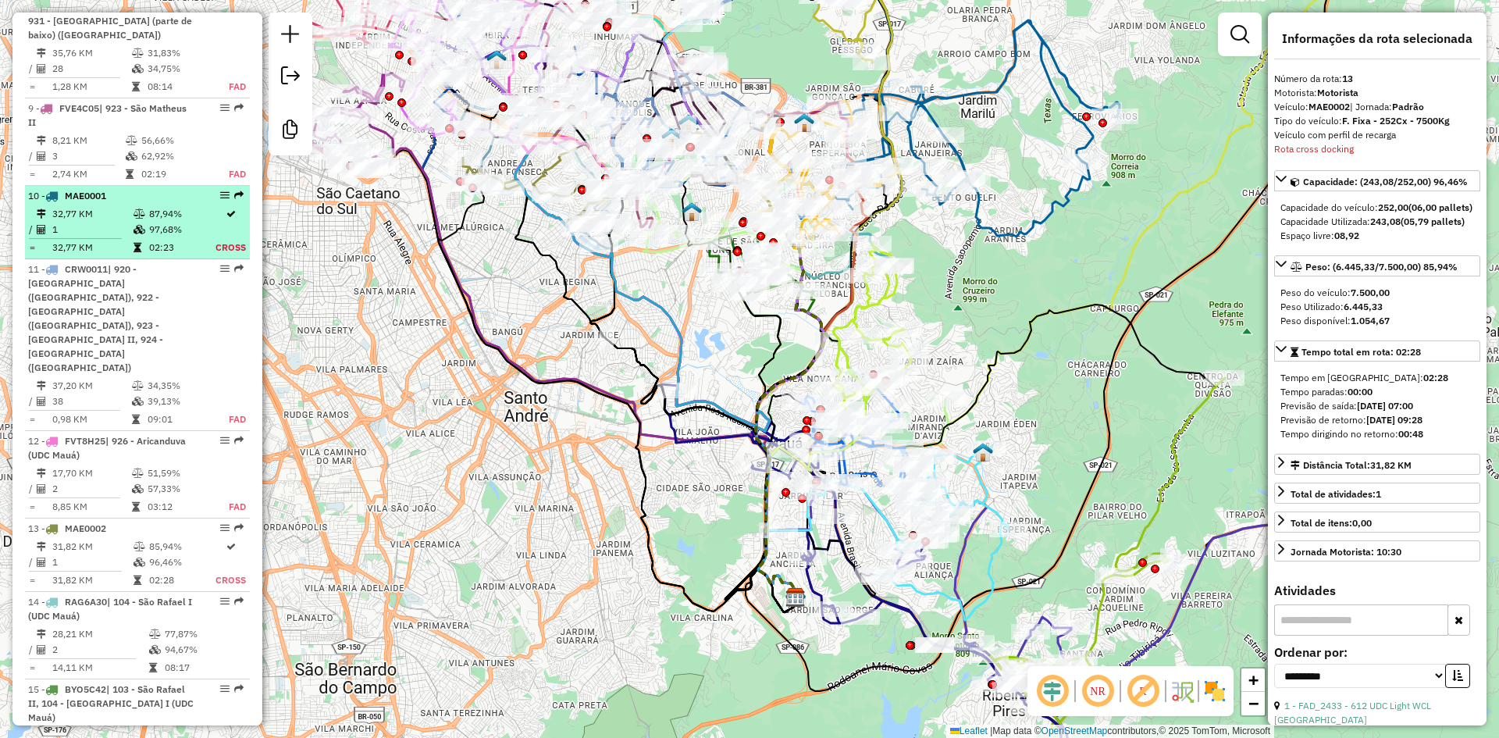
click at [145, 186] on li "10 - MAE0001 32,77 KM 87,94% / 1 97,68% = 32,77 KM 02:23 Cross" at bounding box center [137, 222] width 225 height 73
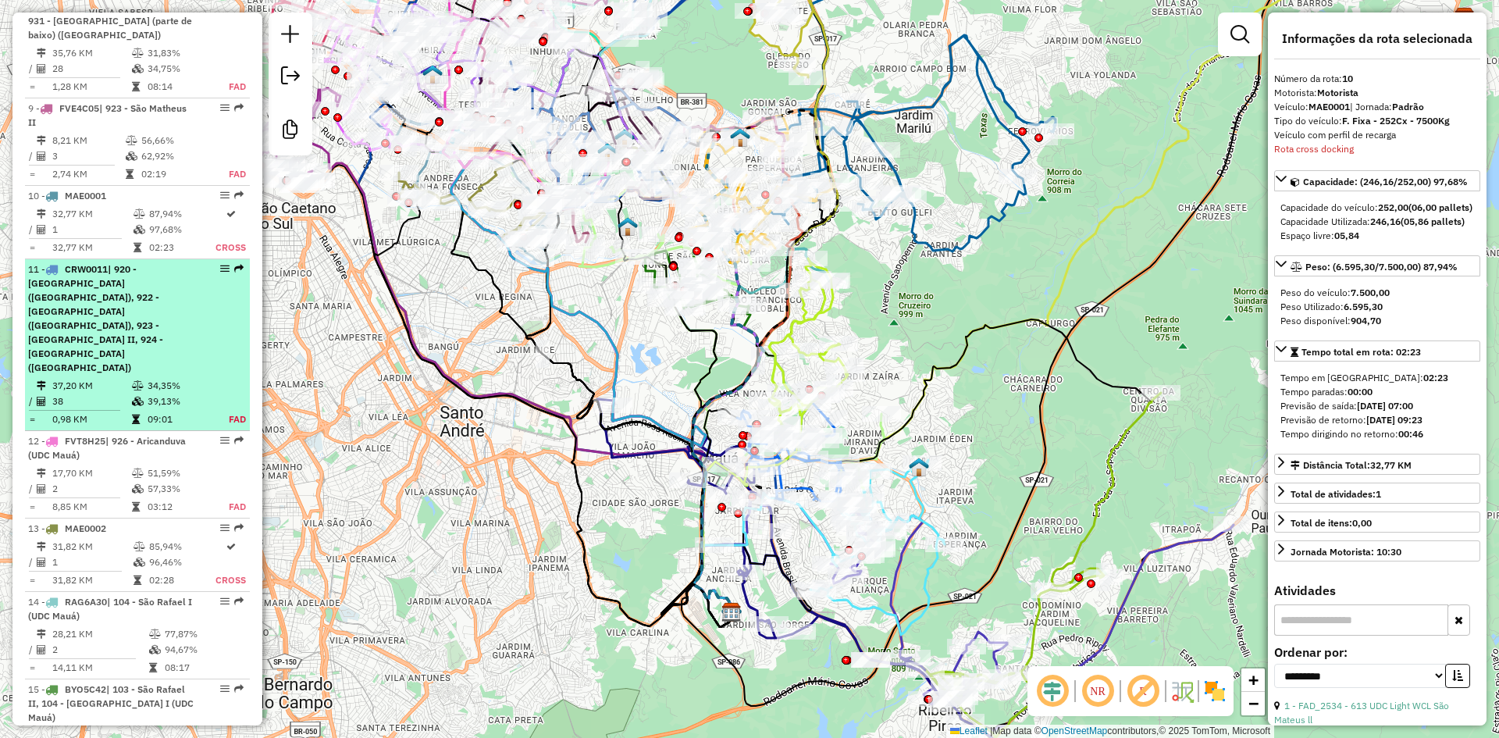
click at [148, 263] on span "| 920 - [GEOGRAPHIC_DATA] ([GEOGRAPHIC_DATA]), 922 - [GEOGRAPHIC_DATA] ([GEOGRA…" at bounding box center [95, 318] width 135 height 110
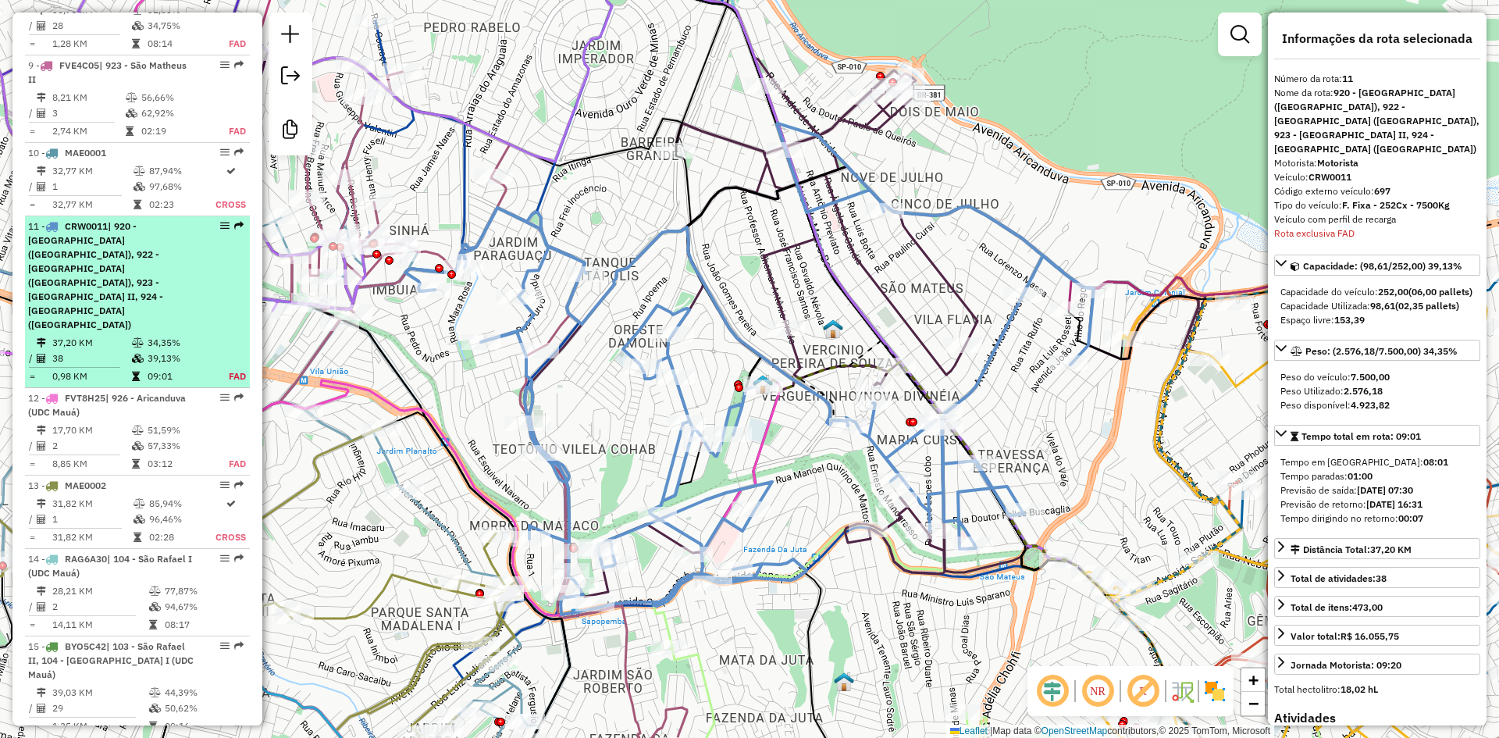
scroll to position [1745, 0]
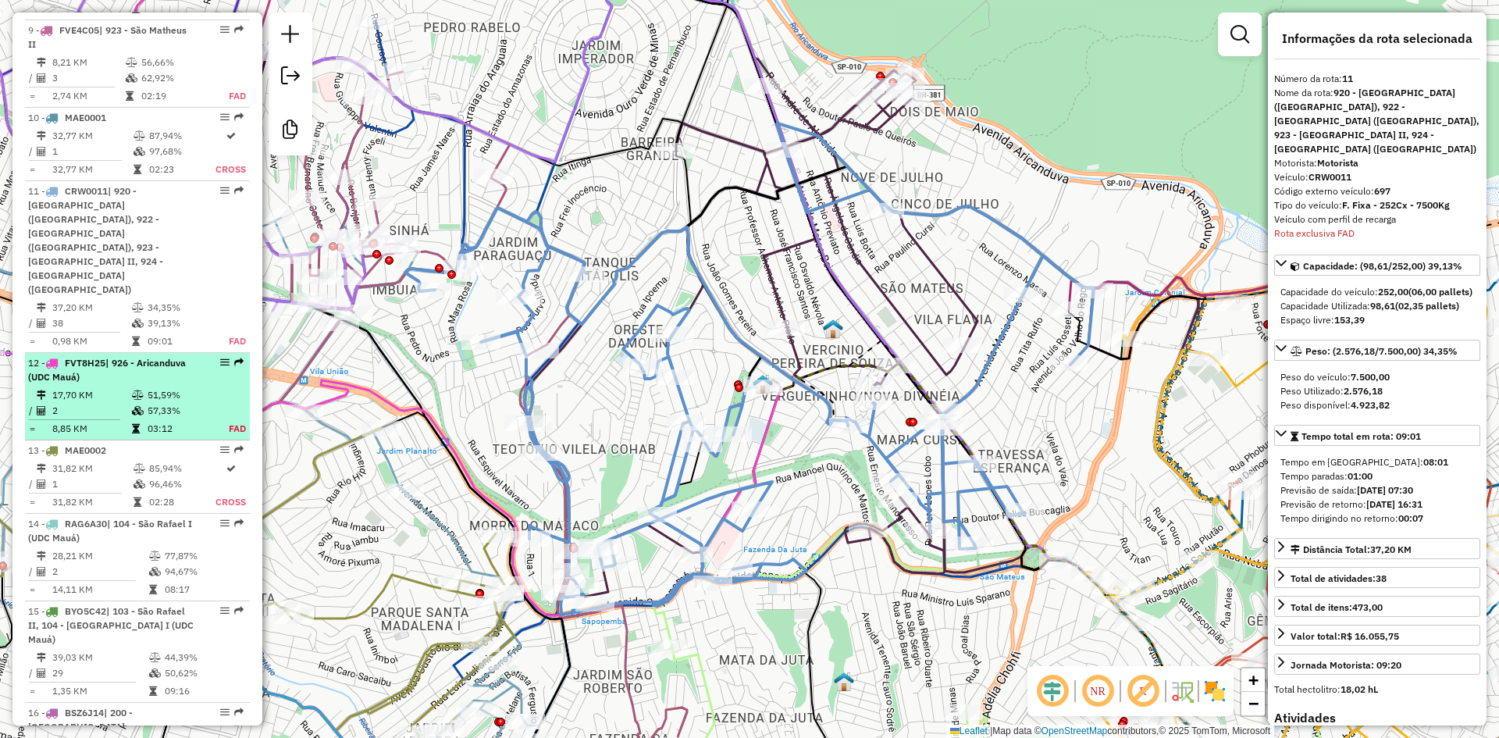
click at [113, 356] on div "12 - FVT8H25 | 926 - [GEOGRAPHIC_DATA] (UDC Mauá)" at bounding box center [111, 370] width 166 height 28
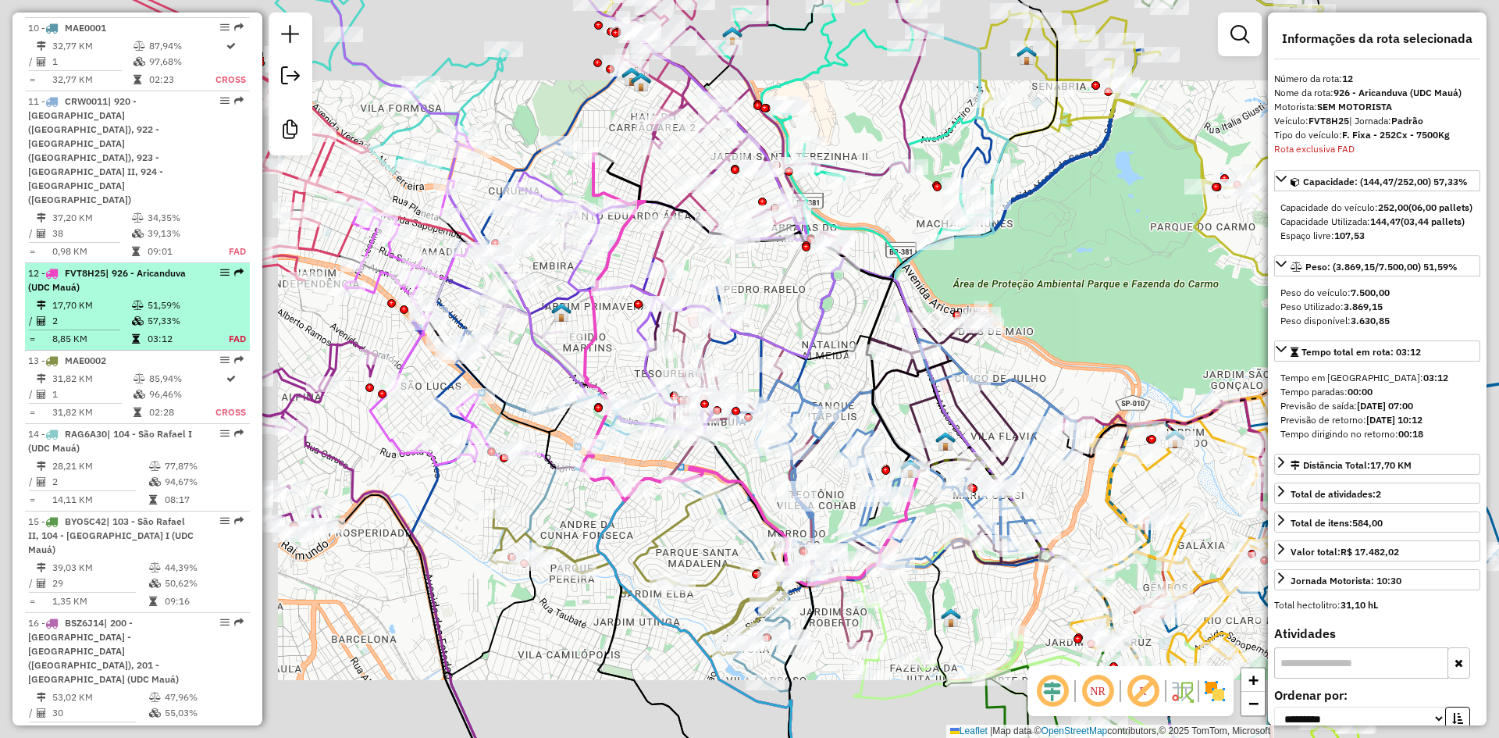
scroll to position [1875, 0]
